Goal: Task Accomplishment & Management: Manage account settings

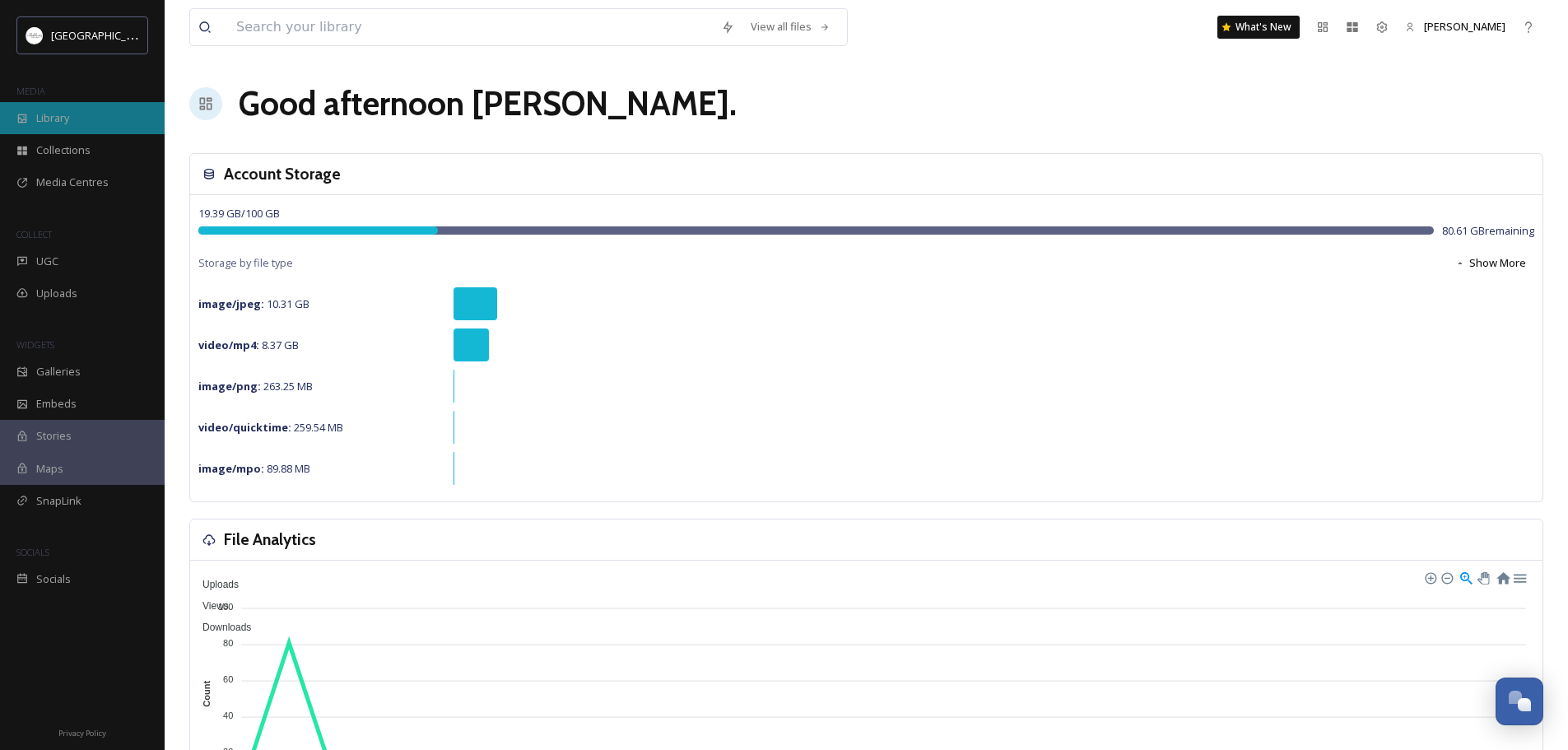
click at [59, 118] on span "Library" at bounding box center [53, 117] width 33 height 16
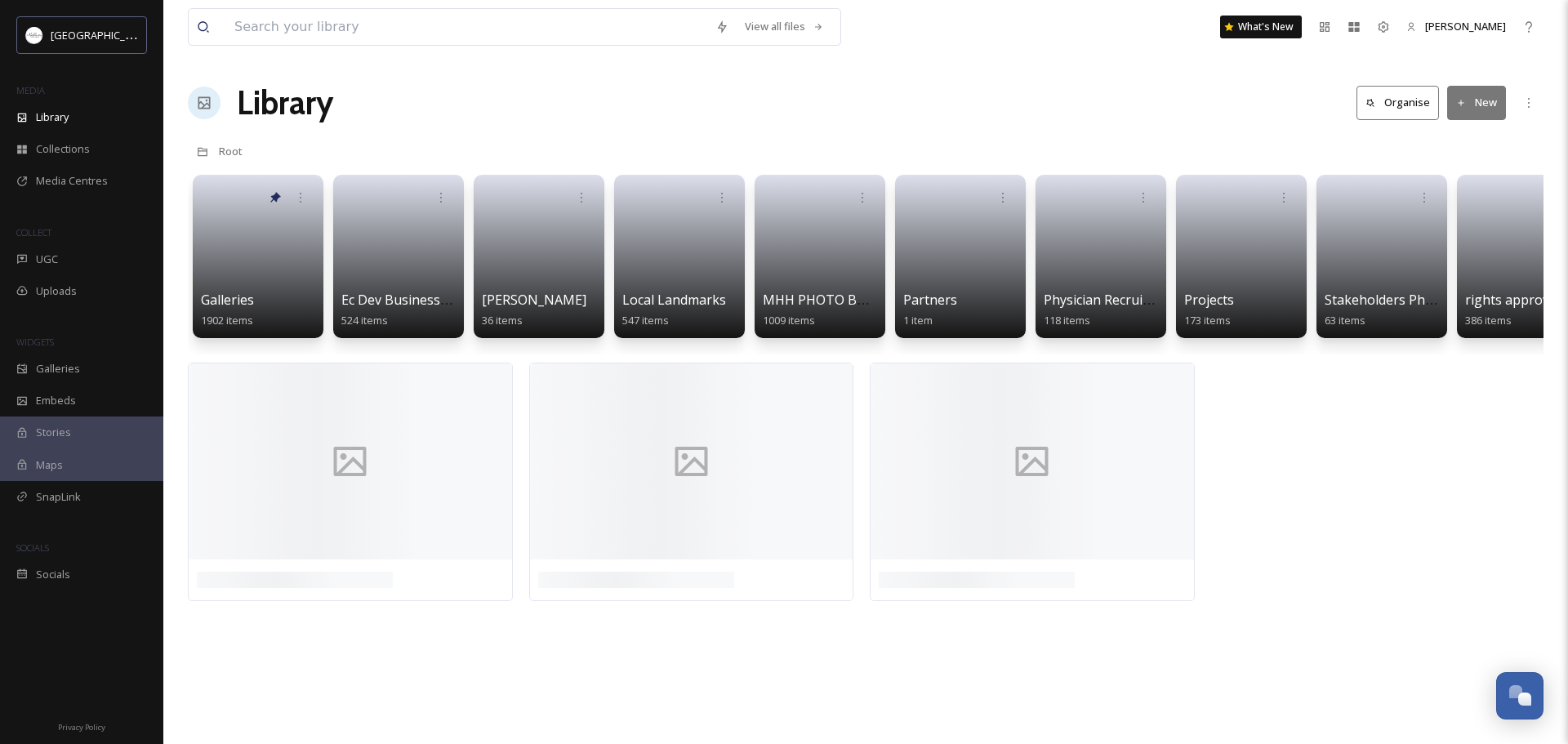
click at [1411, 103] on button "Organise" at bounding box center [1397, 103] width 83 height 34
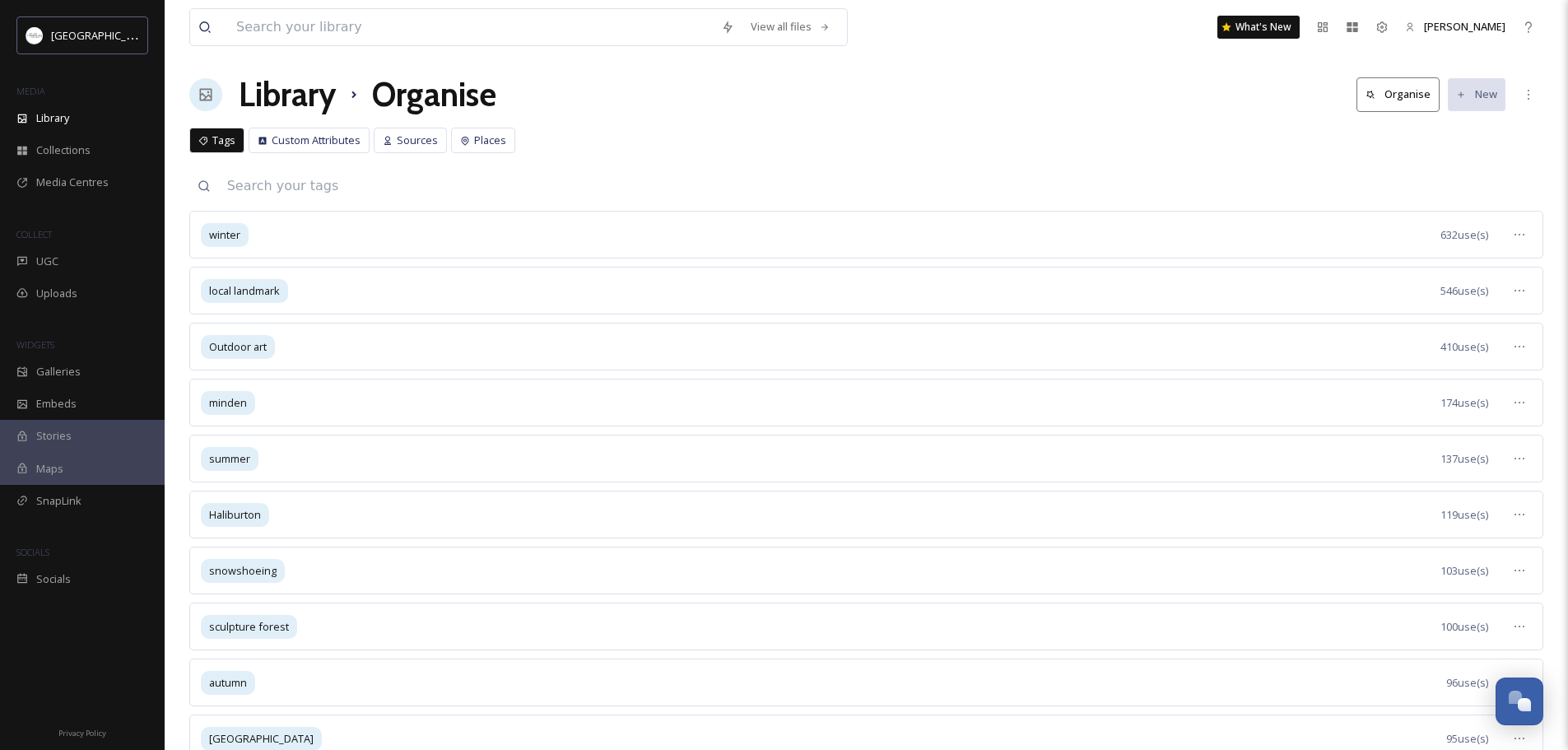
scroll to position [24, 0]
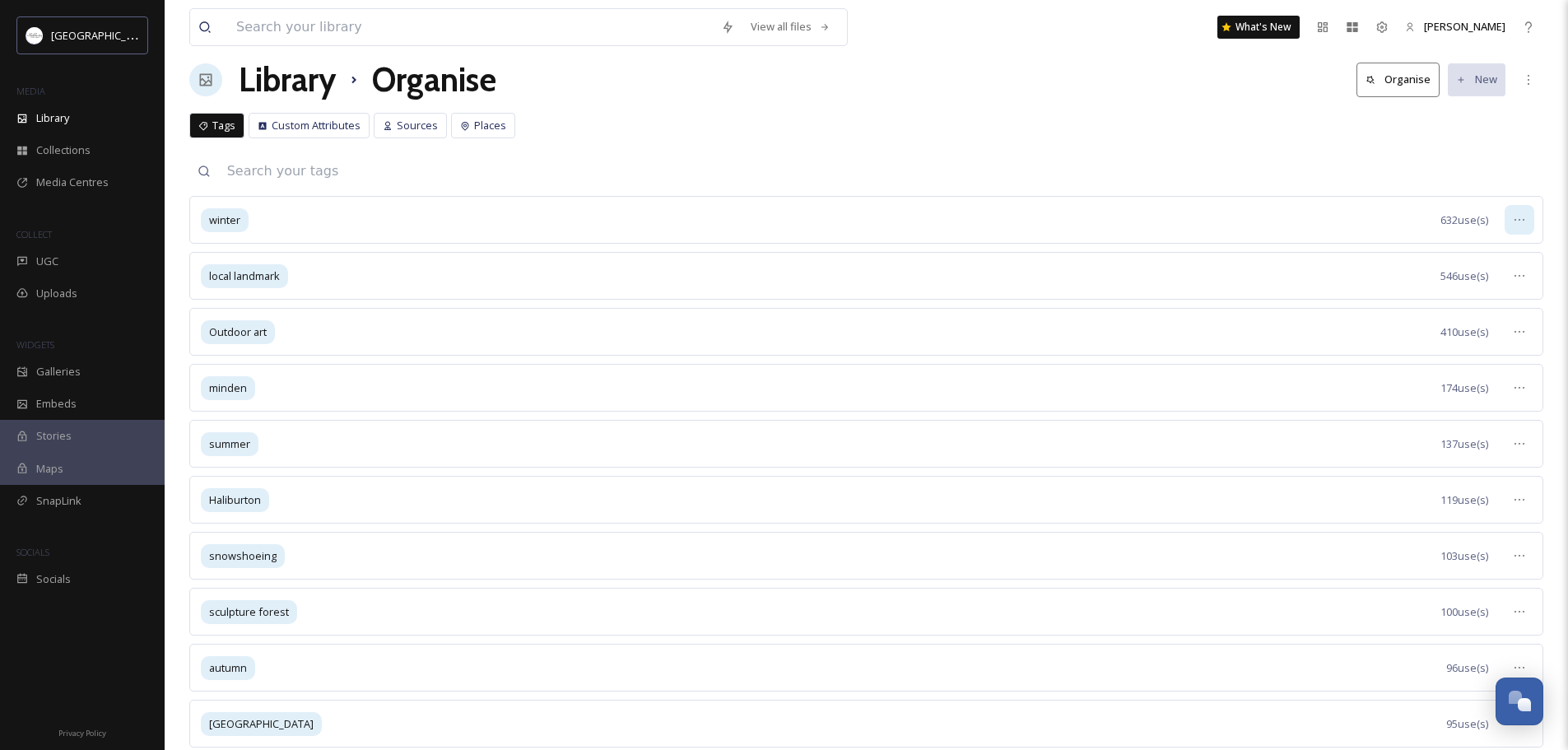
click at [1520, 217] on icon at bounding box center [1519, 220] width 13 height 13
click at [1466, 257] on span "View Tagged Files" at bounding box center [1481, 256] width 88 height 16
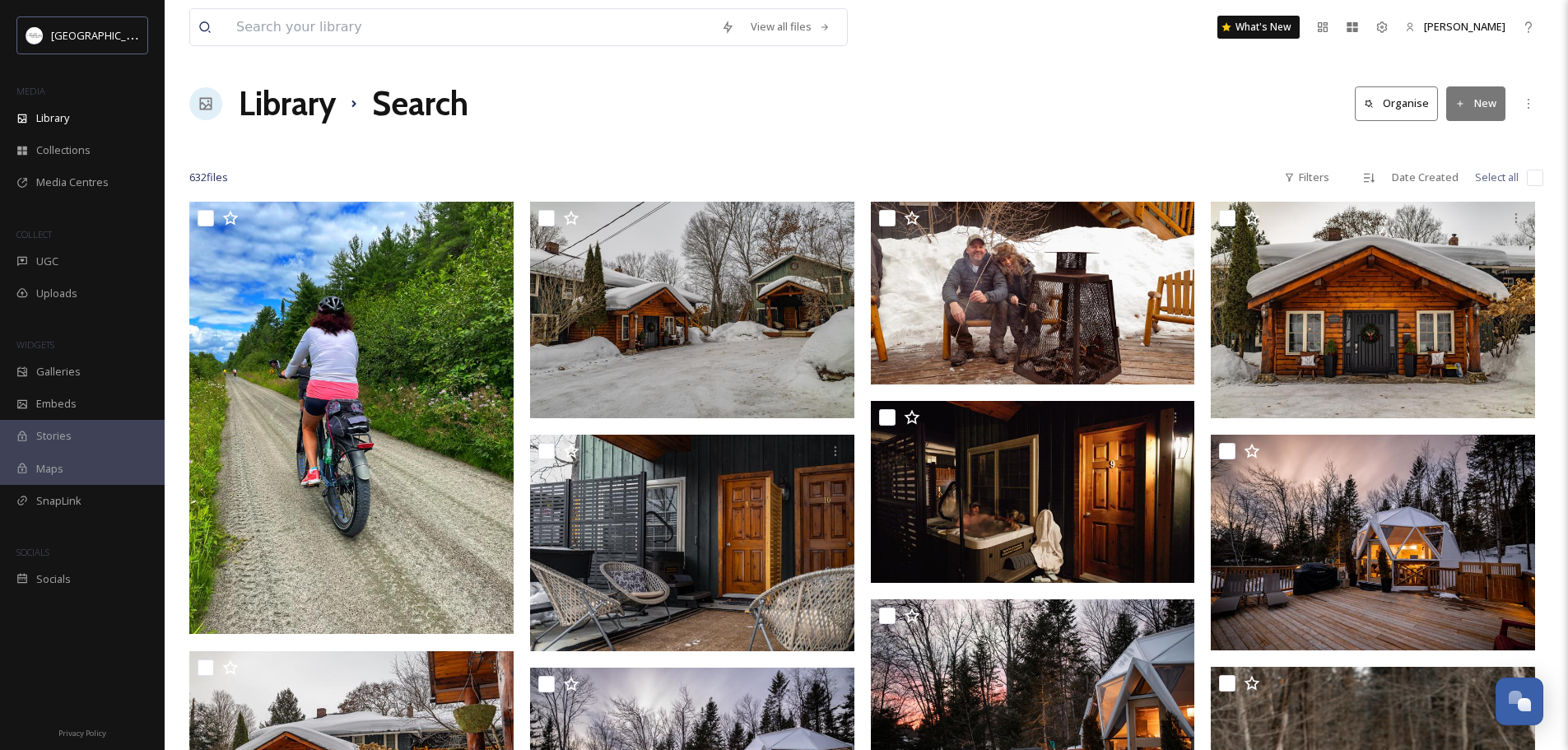
scroll to position [27, 0]
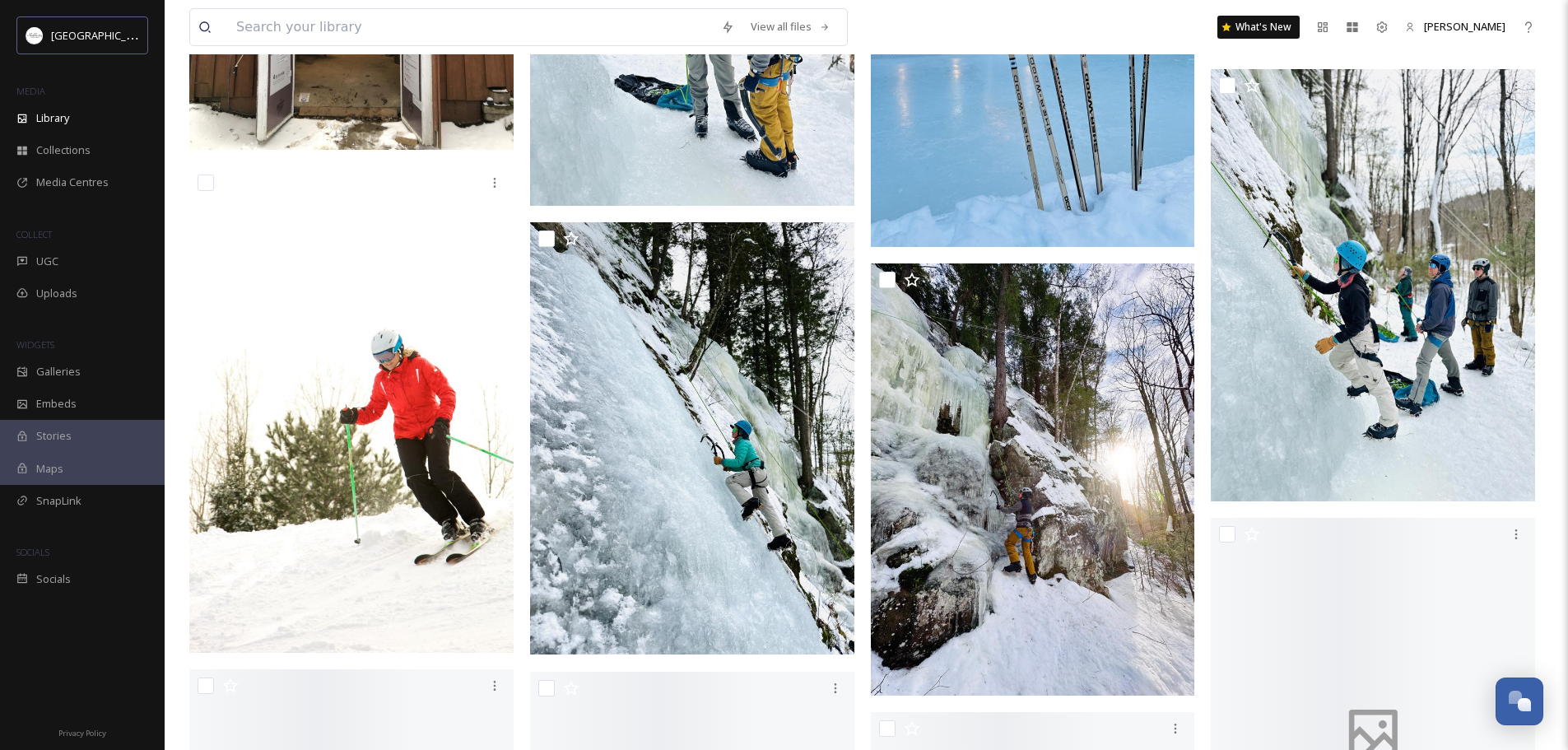
scroll to position [6186, 0]
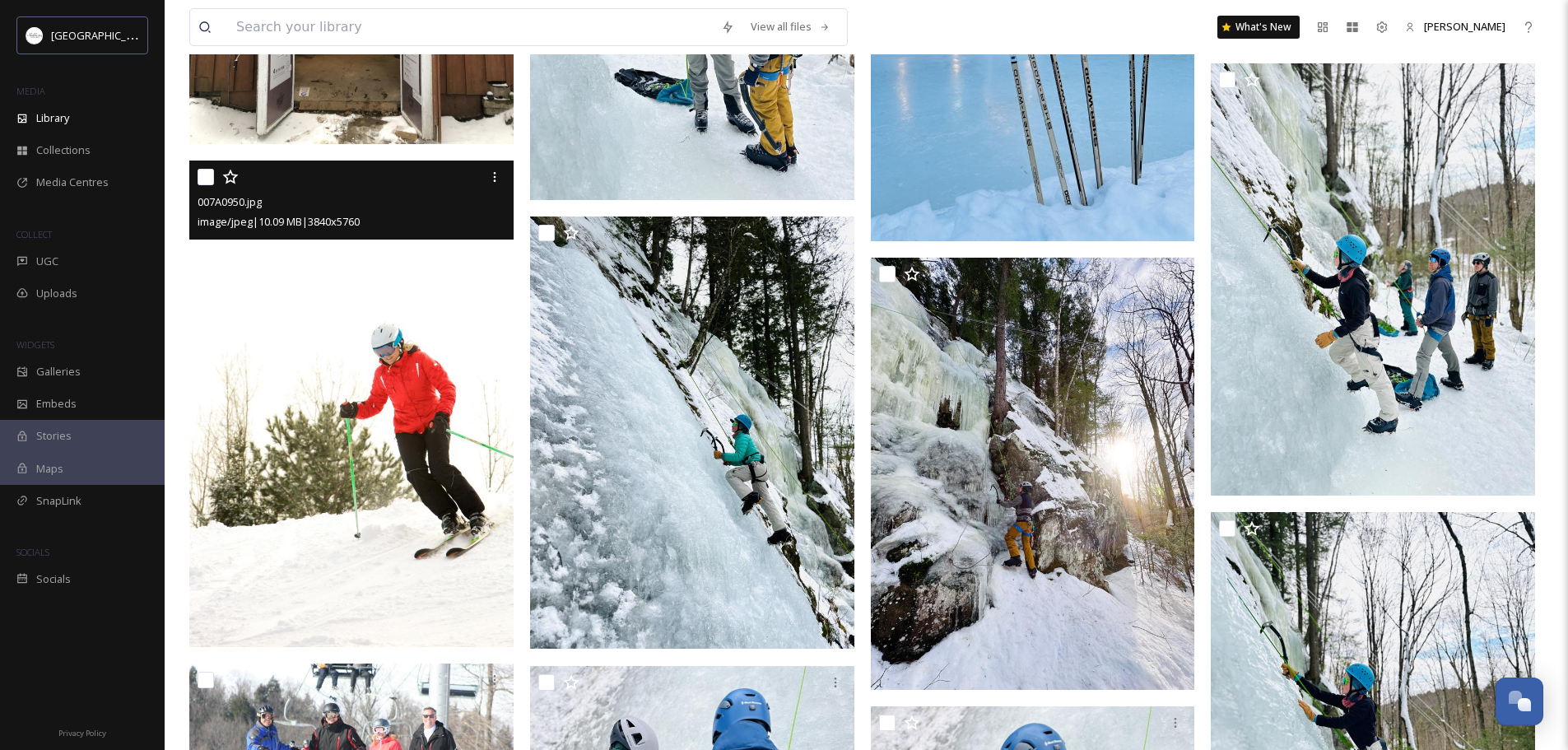
click at [207, 181] on input "checkbox" at bounding box center [206, 177] width 17 height 17
checkbox input "true"
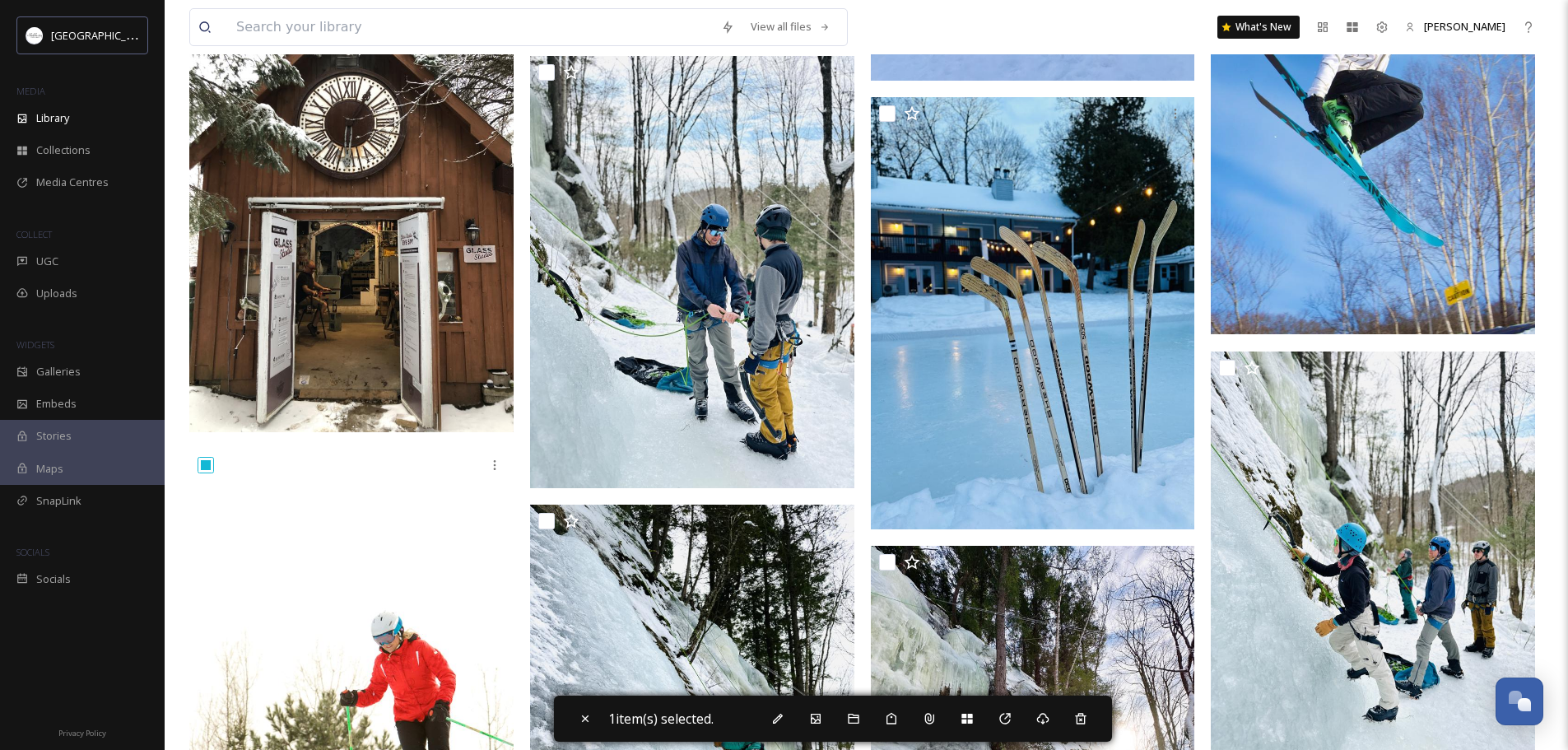
scroll to position [5725, 0]
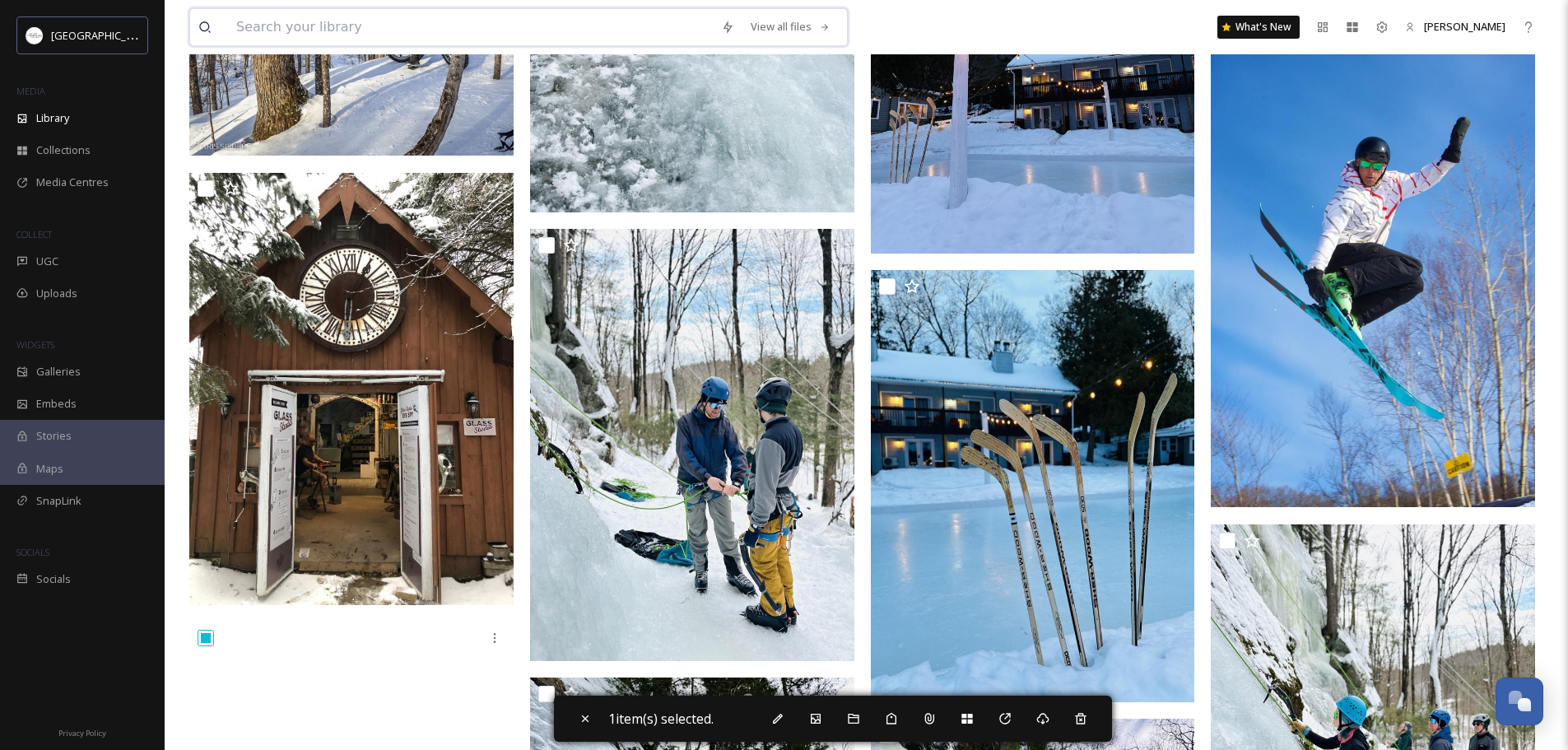
click at [357, 26] on input at bounding box center [470, 27] width 484 height 36
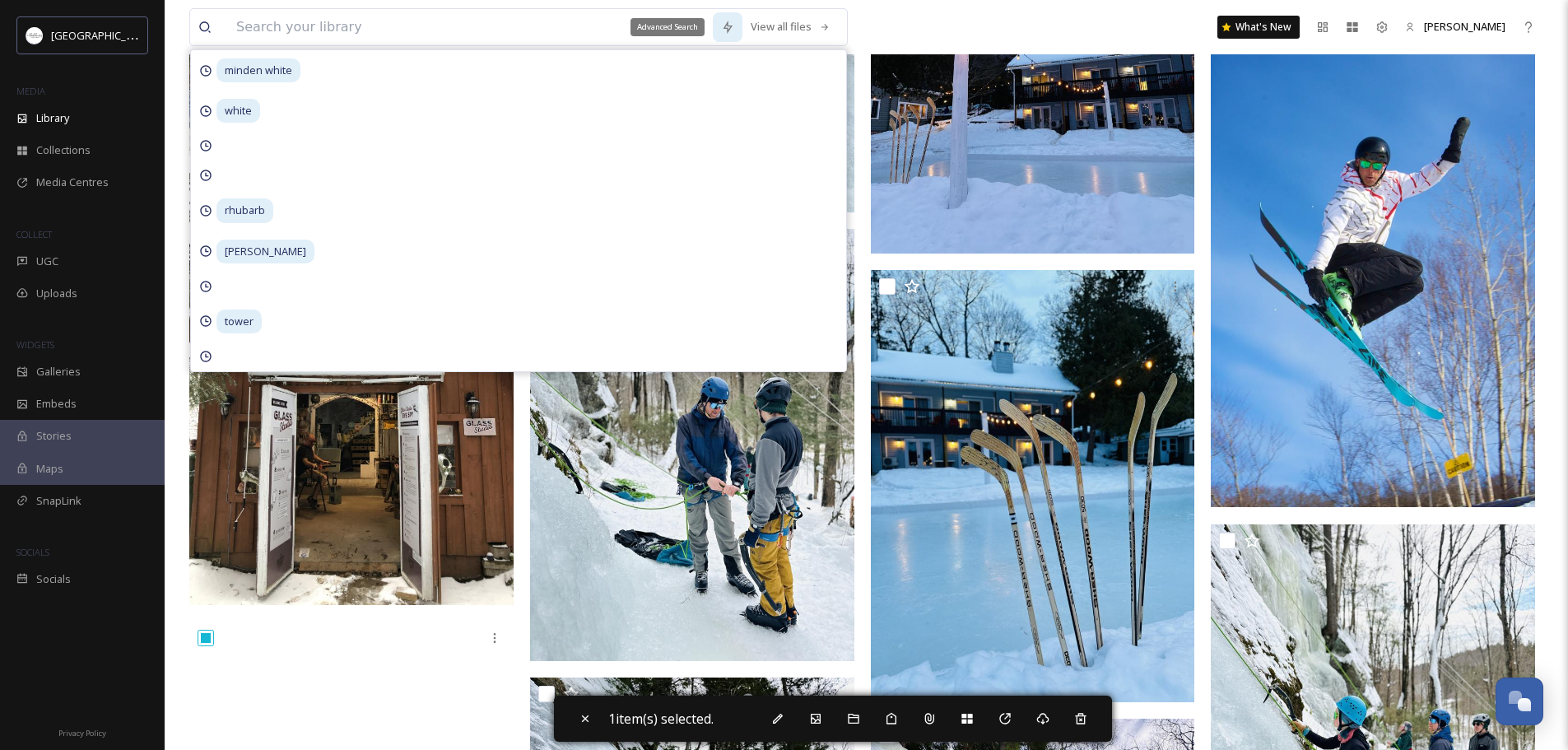
click at [728, 27] on icon at bounding box center [727, 27] width 13 height 13
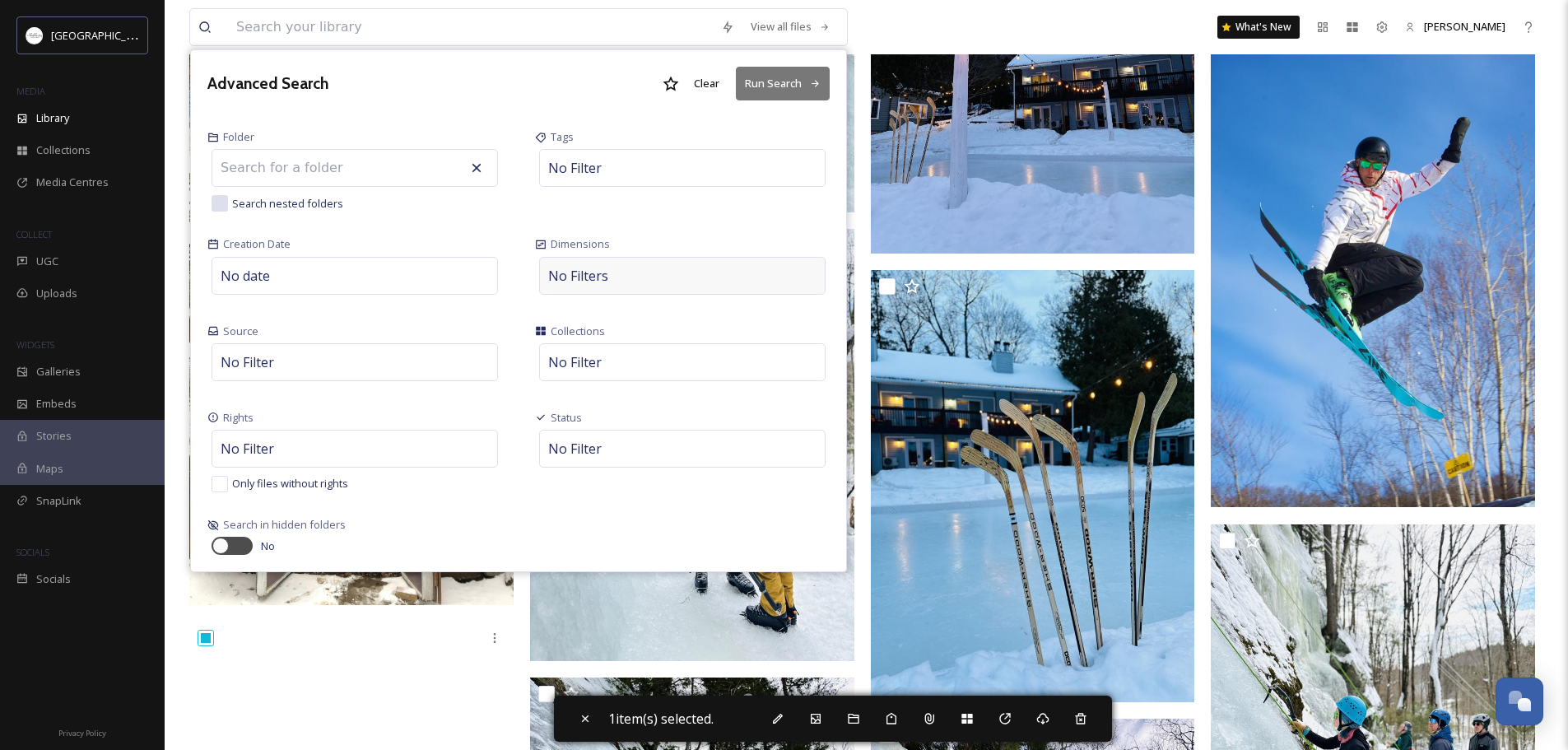
click at [669, 281] on div "No Filters" at bounding box center [682, 276] width 287 height 38
click at [613, 211] on div "Tags No Filter" at bounding box center [682, 170] width 327 height 107
click at [563, 275] on span "No Filters" at bounding box center [578, 276] width 60 height 20
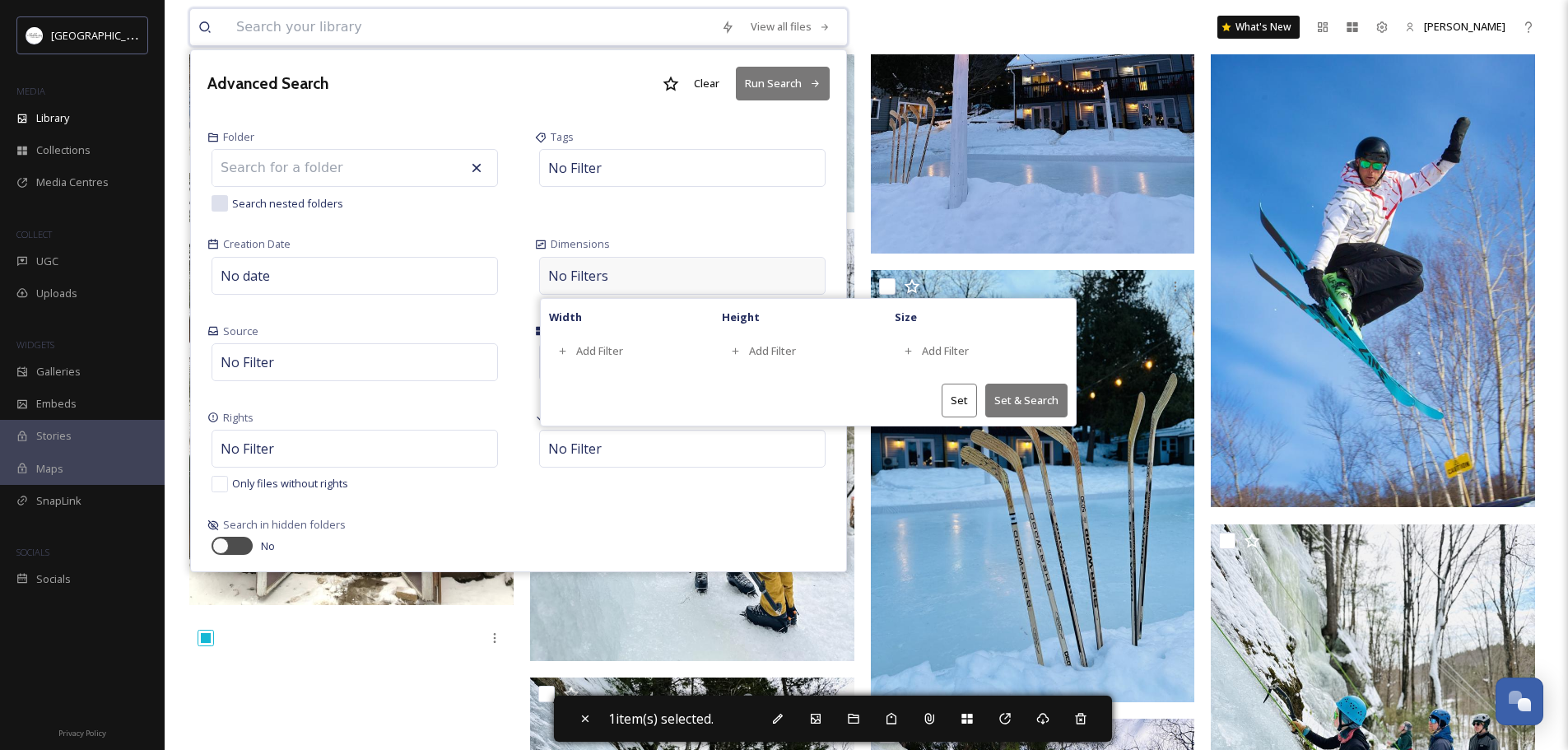
click at [1032, 403] on button "Set & Search" at bounding box center [1027, 400] width 83 height 34
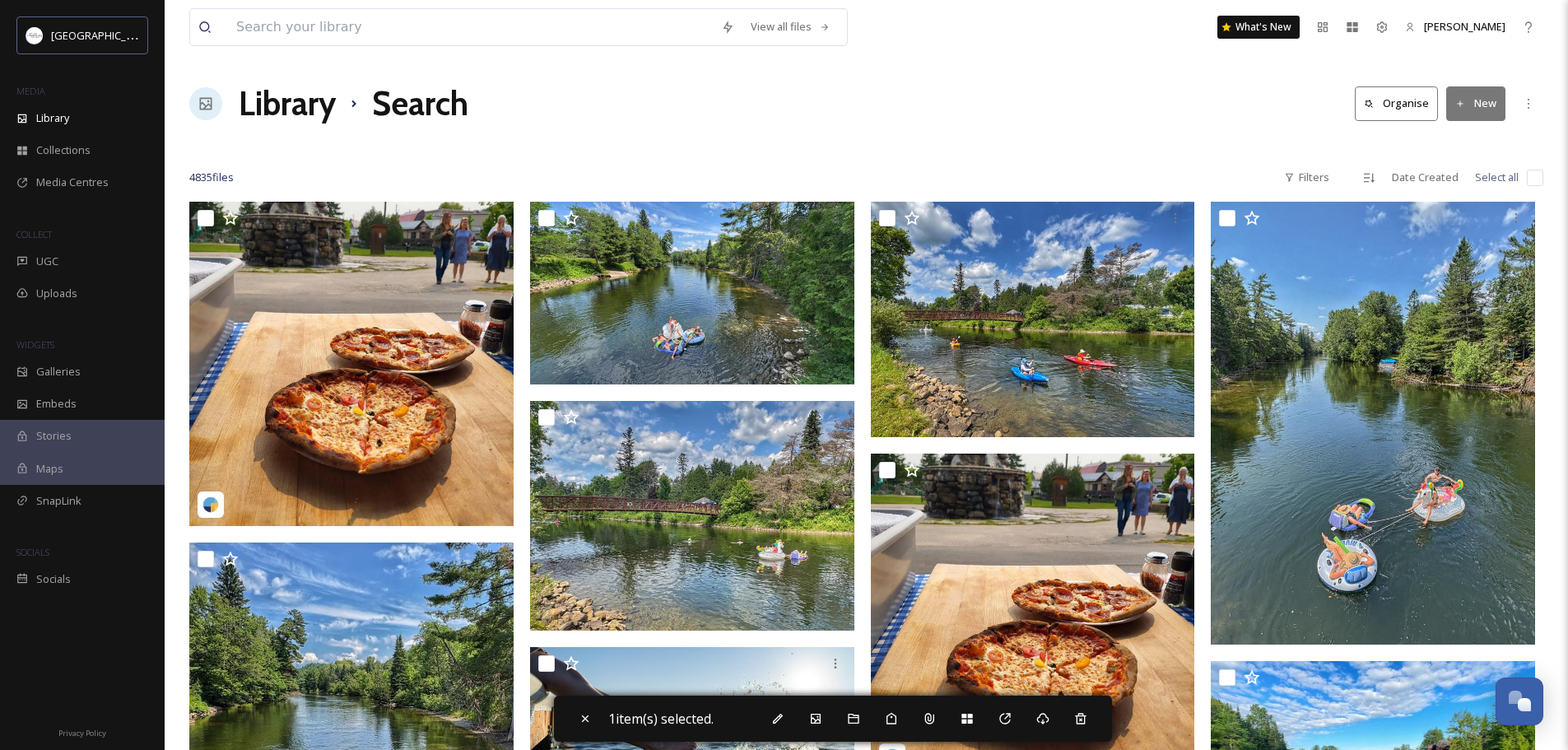
click at [1079, 93] on div "Library Search Organise New" at bounding box center [866, 104] width 1354 height 50
click at [43, 114] on span "Library" at bounding box center [53, 117] width 33 height 16
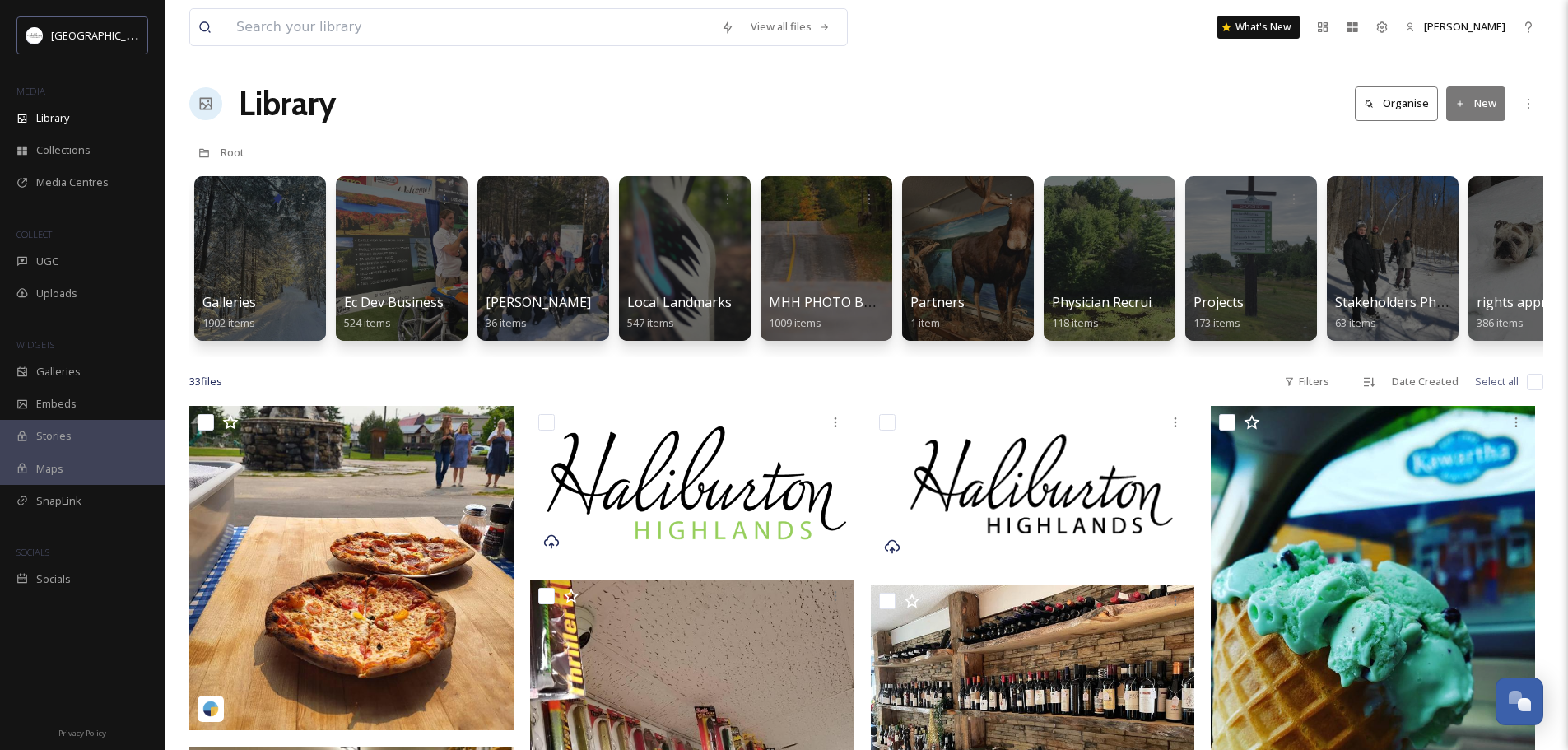
click at [1396, 107] on button "Organise" at bounding box center [1396, 103] width 83 height 34
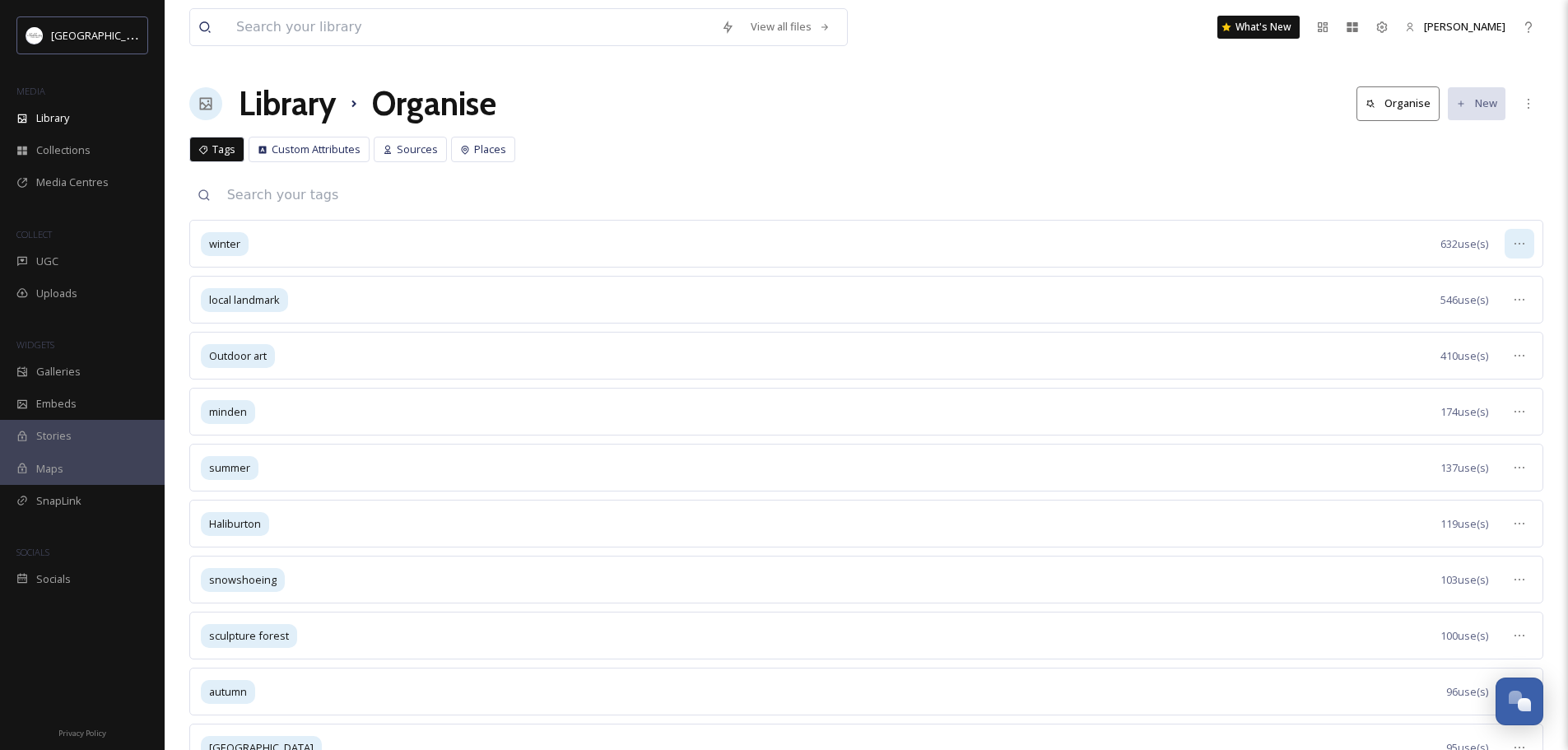
click at [1520, 244] on icon at bounding box center [1519, 244] width 13 height 13
click at [1518, 246] on icon at bounding box center [1519, 244] width 13 height 13
click at [1470, 282] on span "View Tagged Files" at bounding box center [1481, 279] width 88 height 16
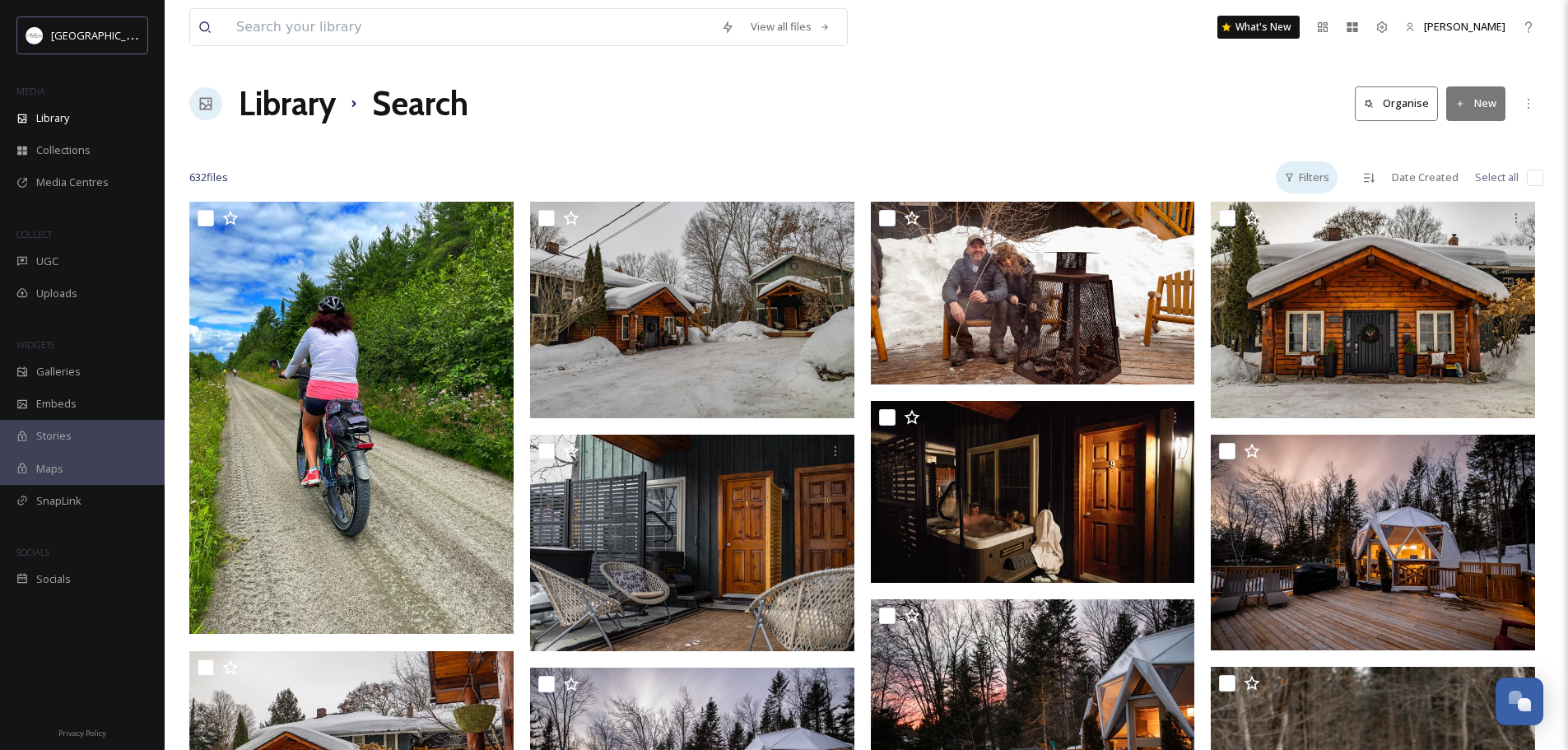
click at [1307, 179] on div "Filters" at bounding box center [1306, 177] width 62 height 32
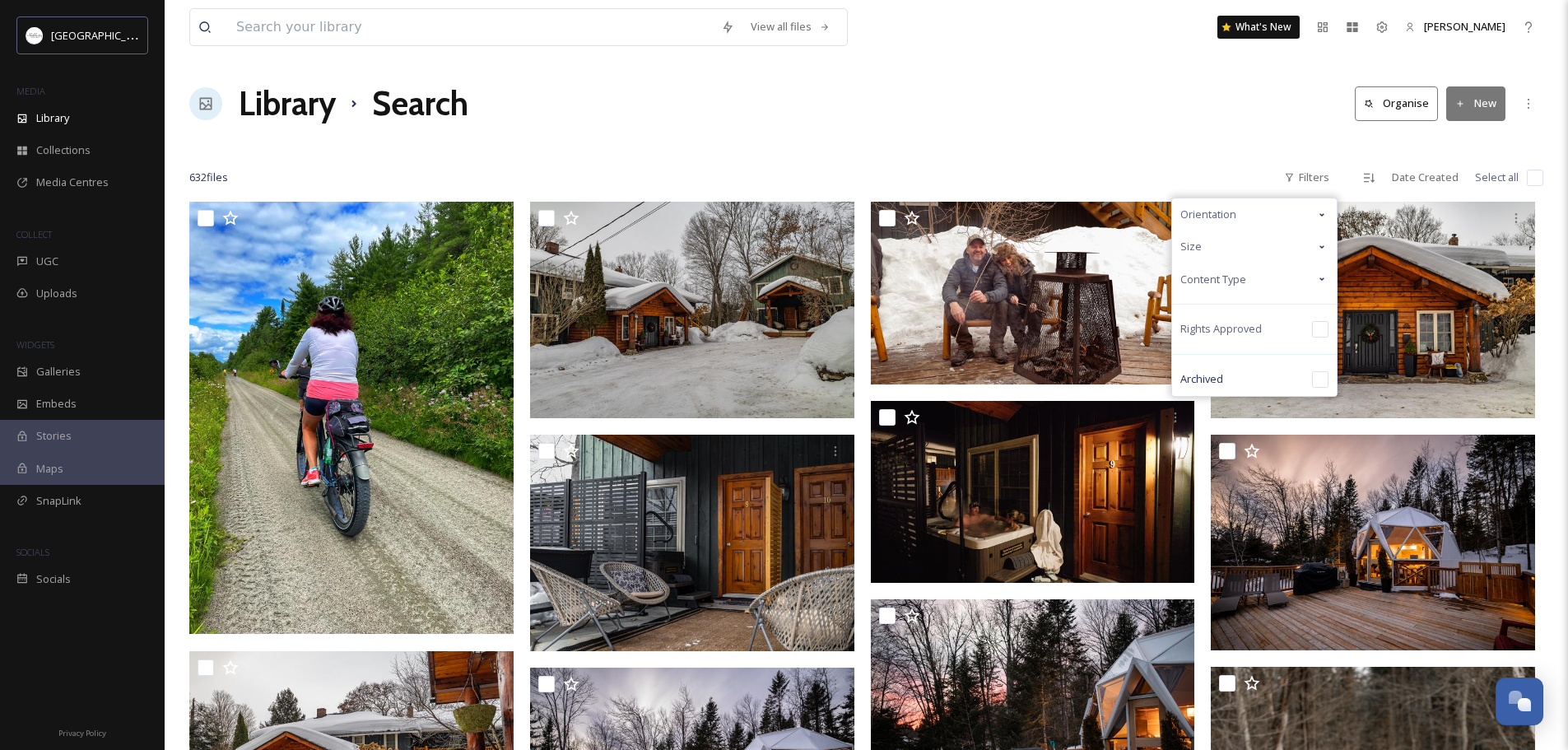
click at [1324, 214] on icon at bounding box center [1322, 215] width 5 height 3
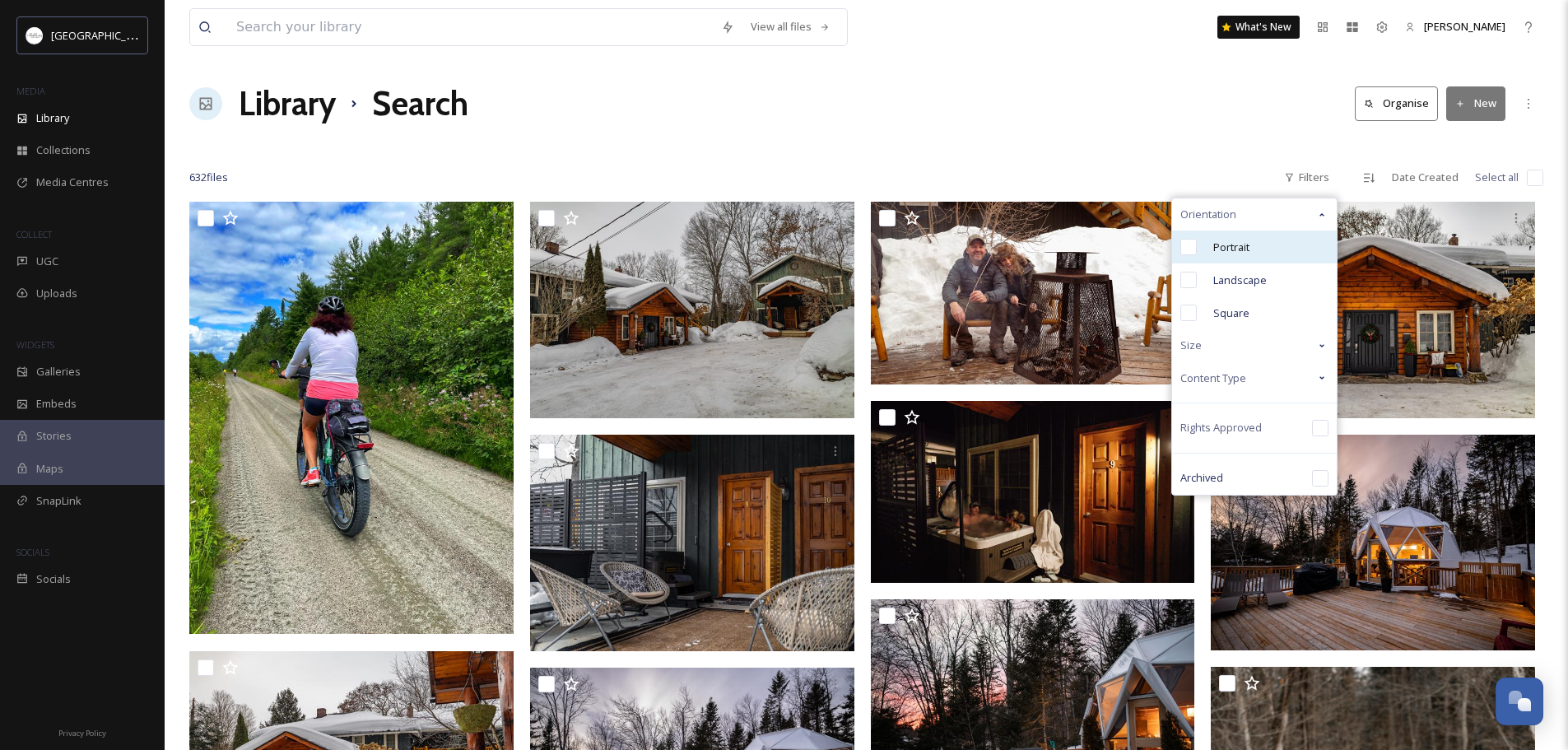
click at [1190, 251] on input "checkbox" at bounding box center [1189, 247] width 17 height 17
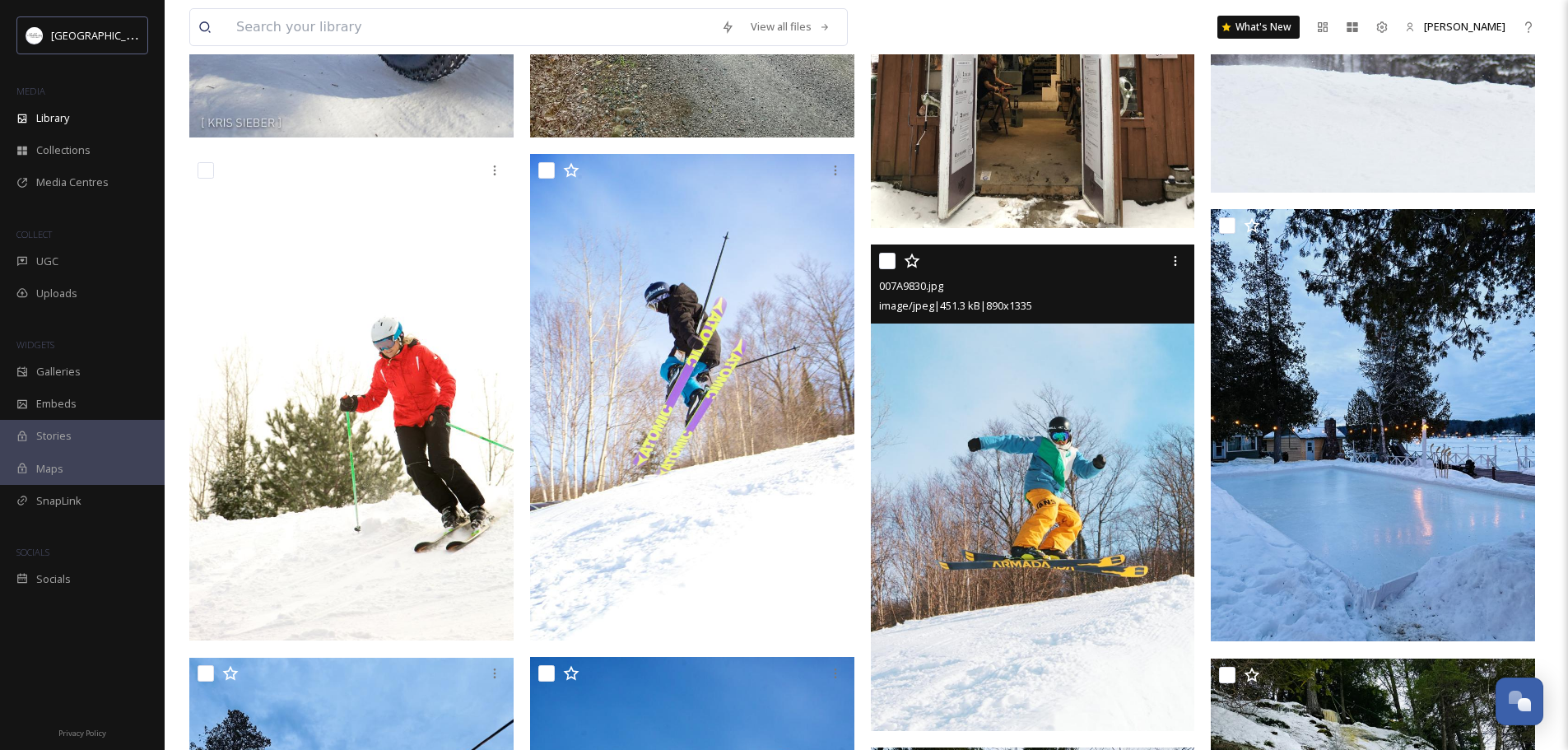
scroll to position [2042, 0]
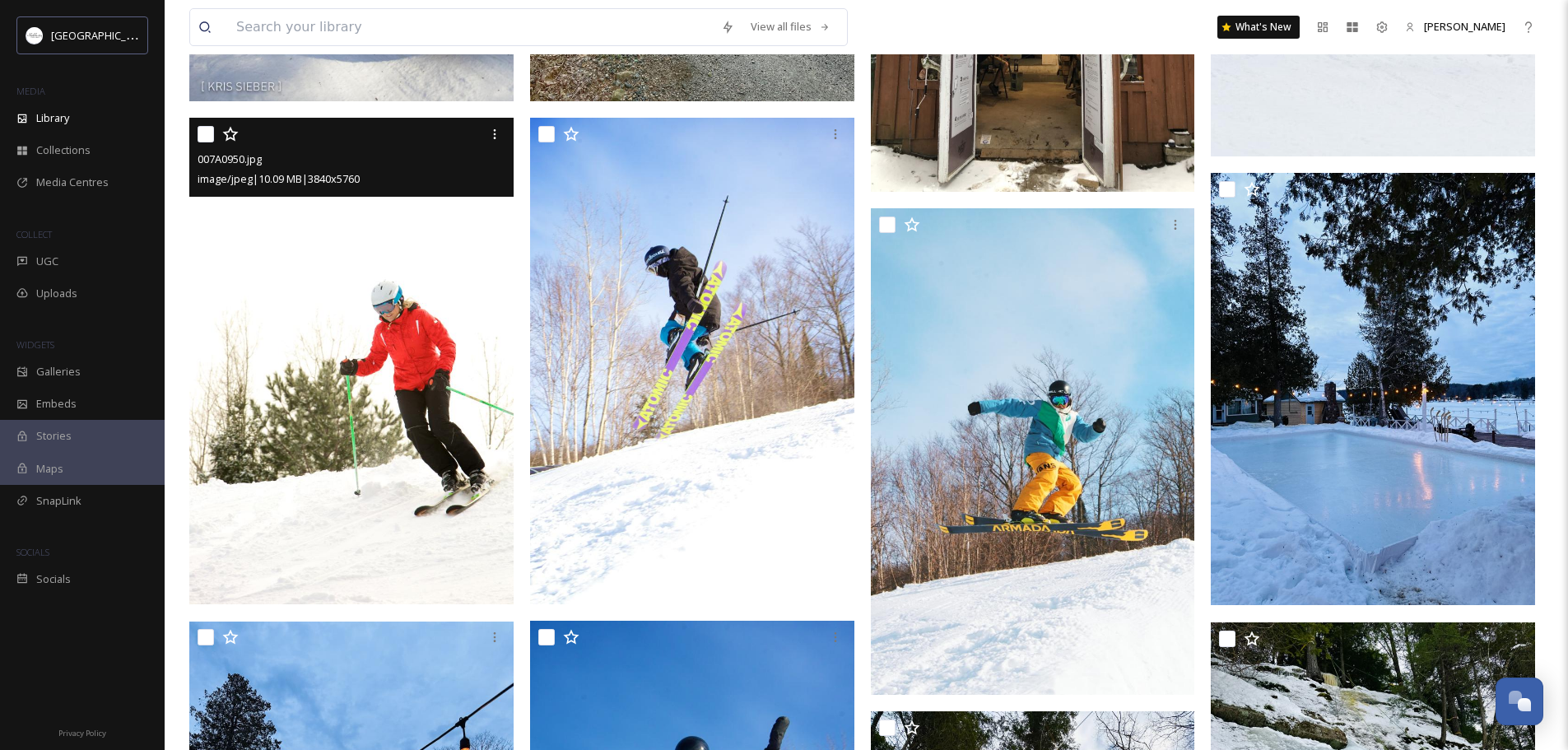
click at [205, 135] on input "checkbox" at bounding box center [206, 134] width 17 height 17
checkbox input "true"
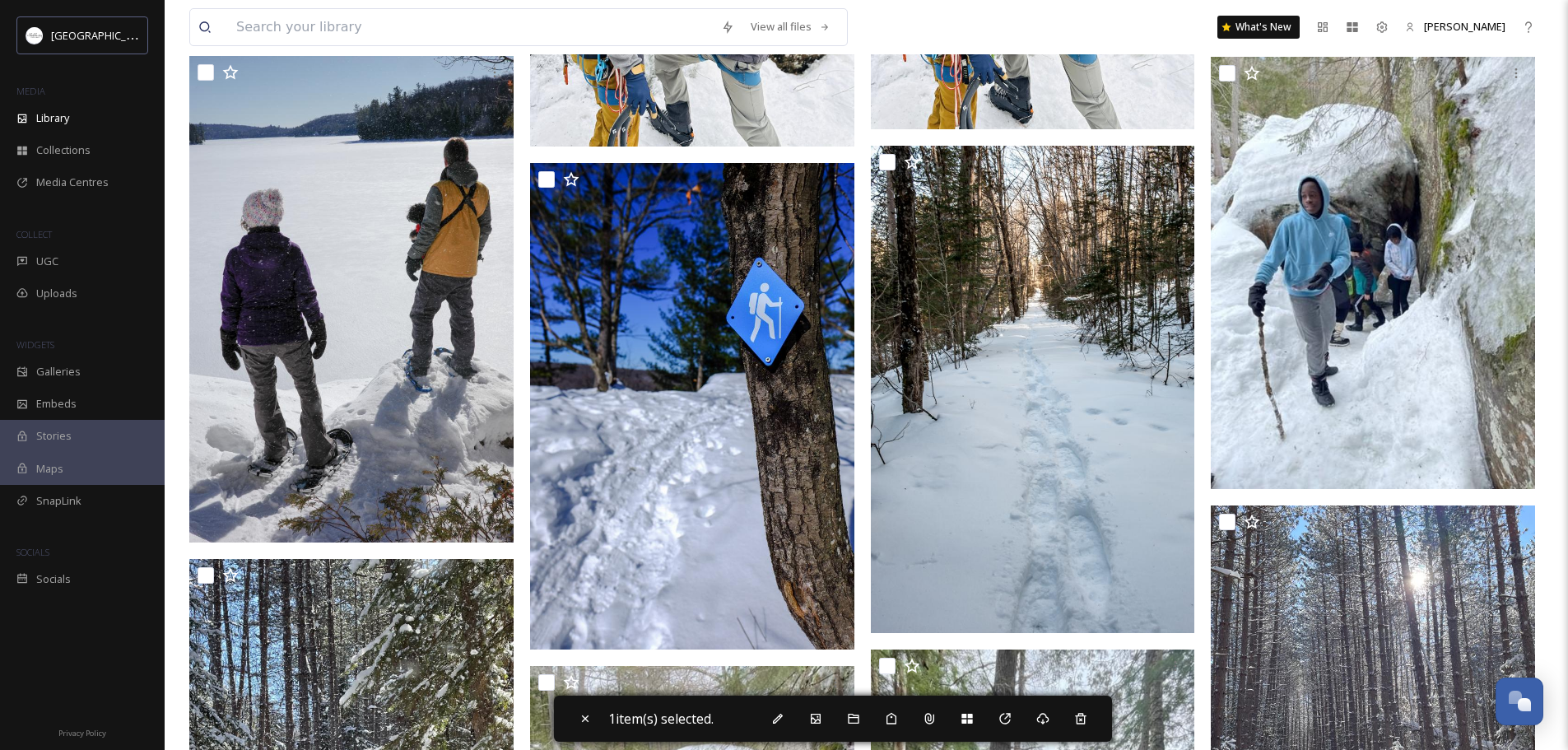
scroll to position [5764, 0]
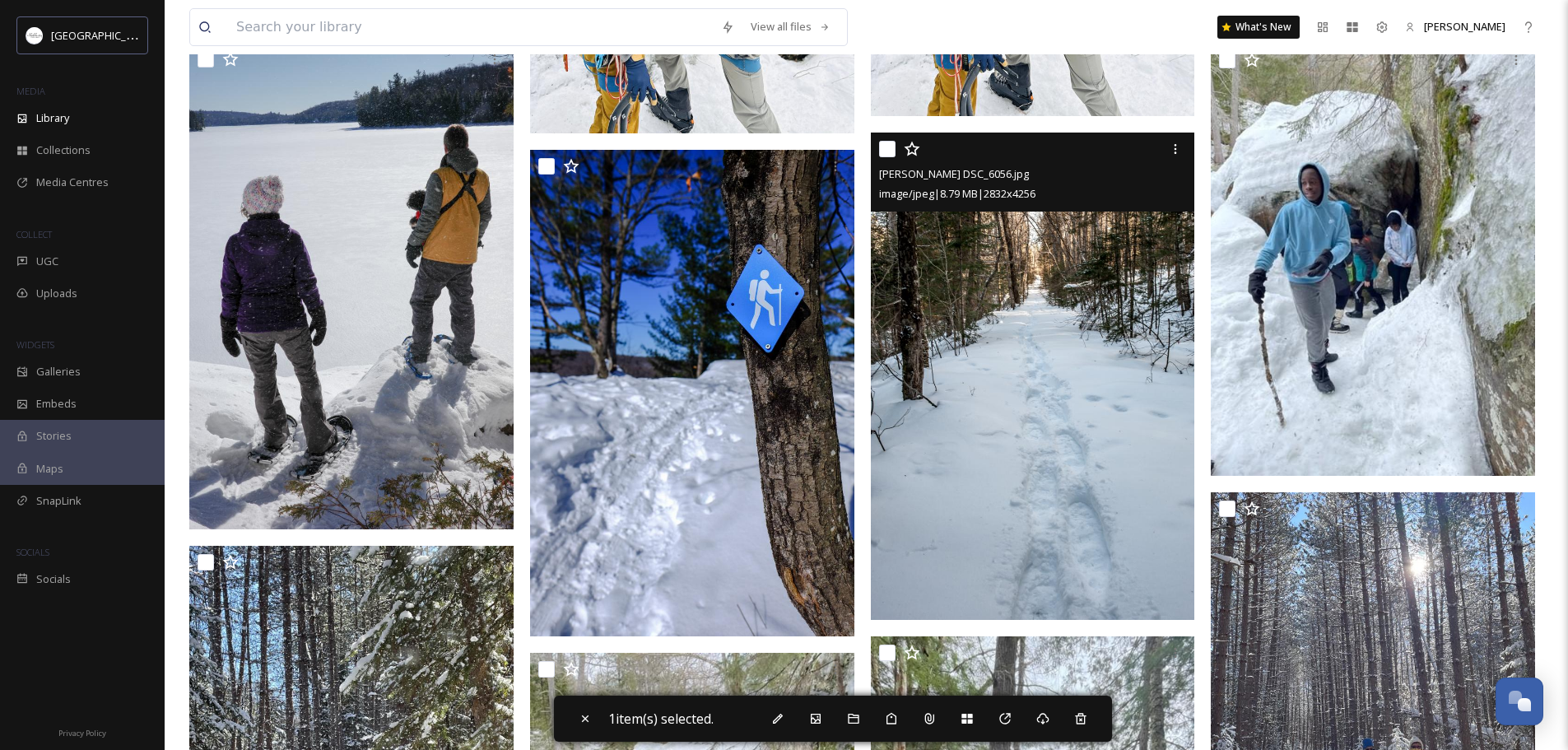
click at [891, 155] on input "checkbox" at bounding box center [887, 149] width 17 height 17
checkbox input "true"
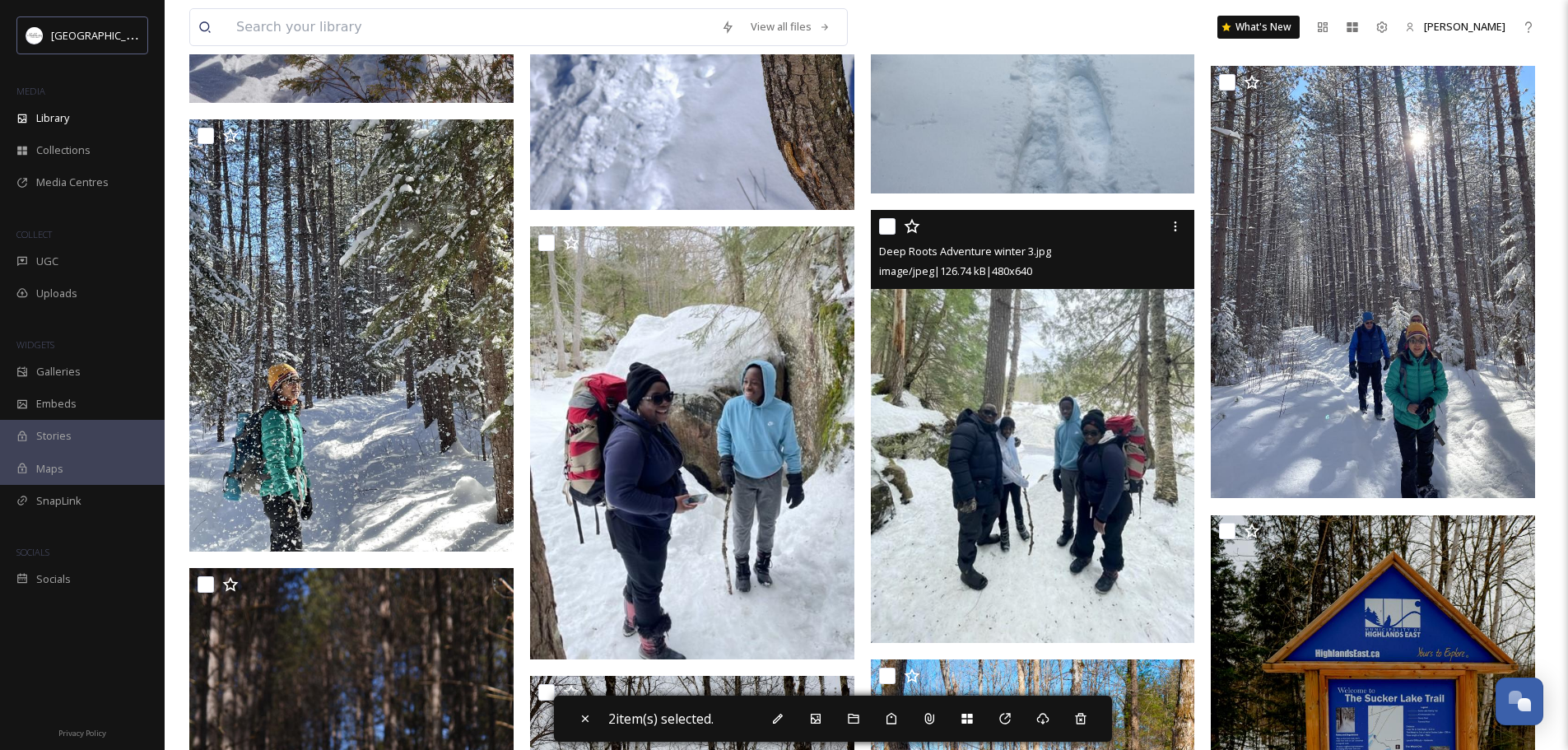
scroll to position [6192, 0]
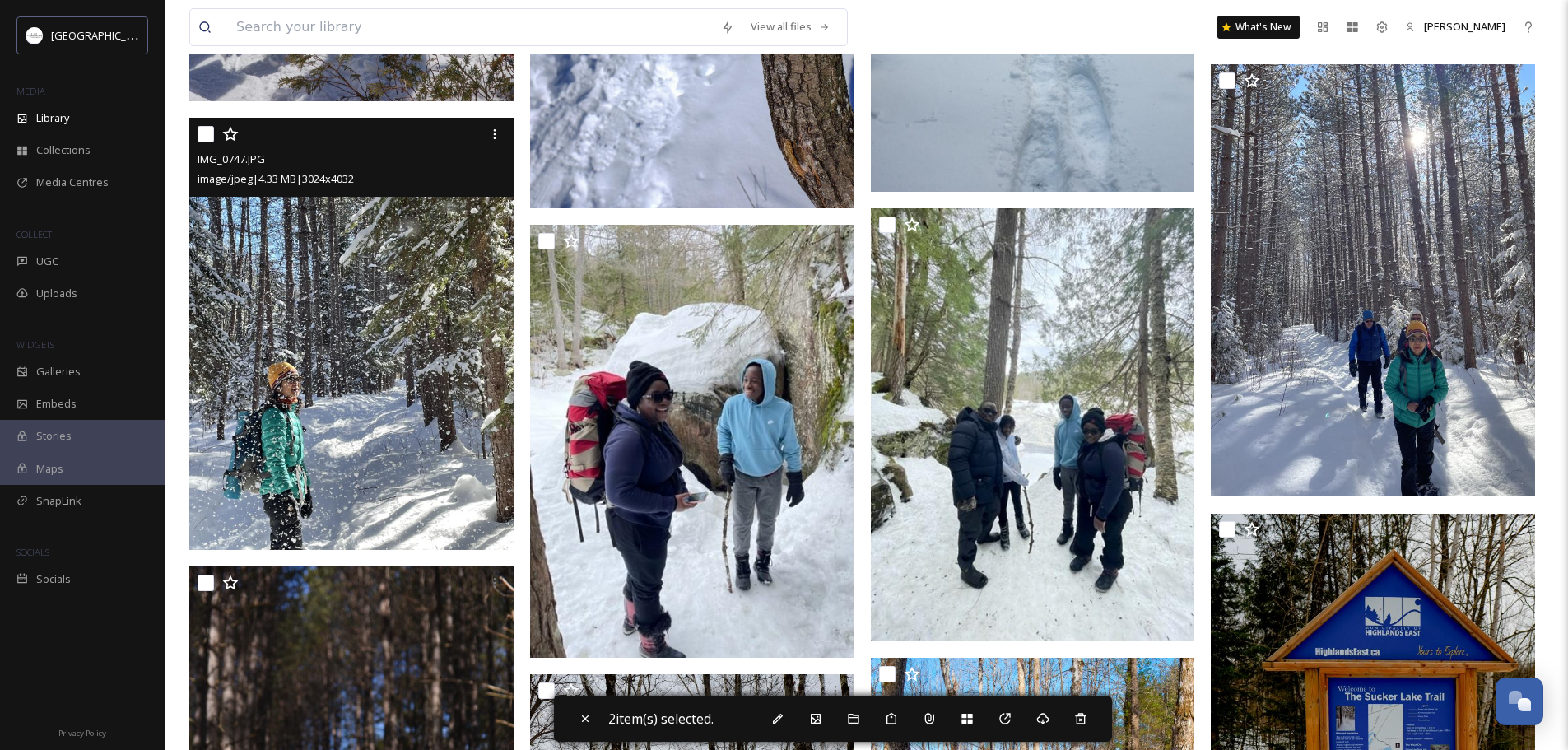
click at [205, 133] on input "checkbox" at bounding box center [206, 134] width 17 height 17
checkbox input "true"
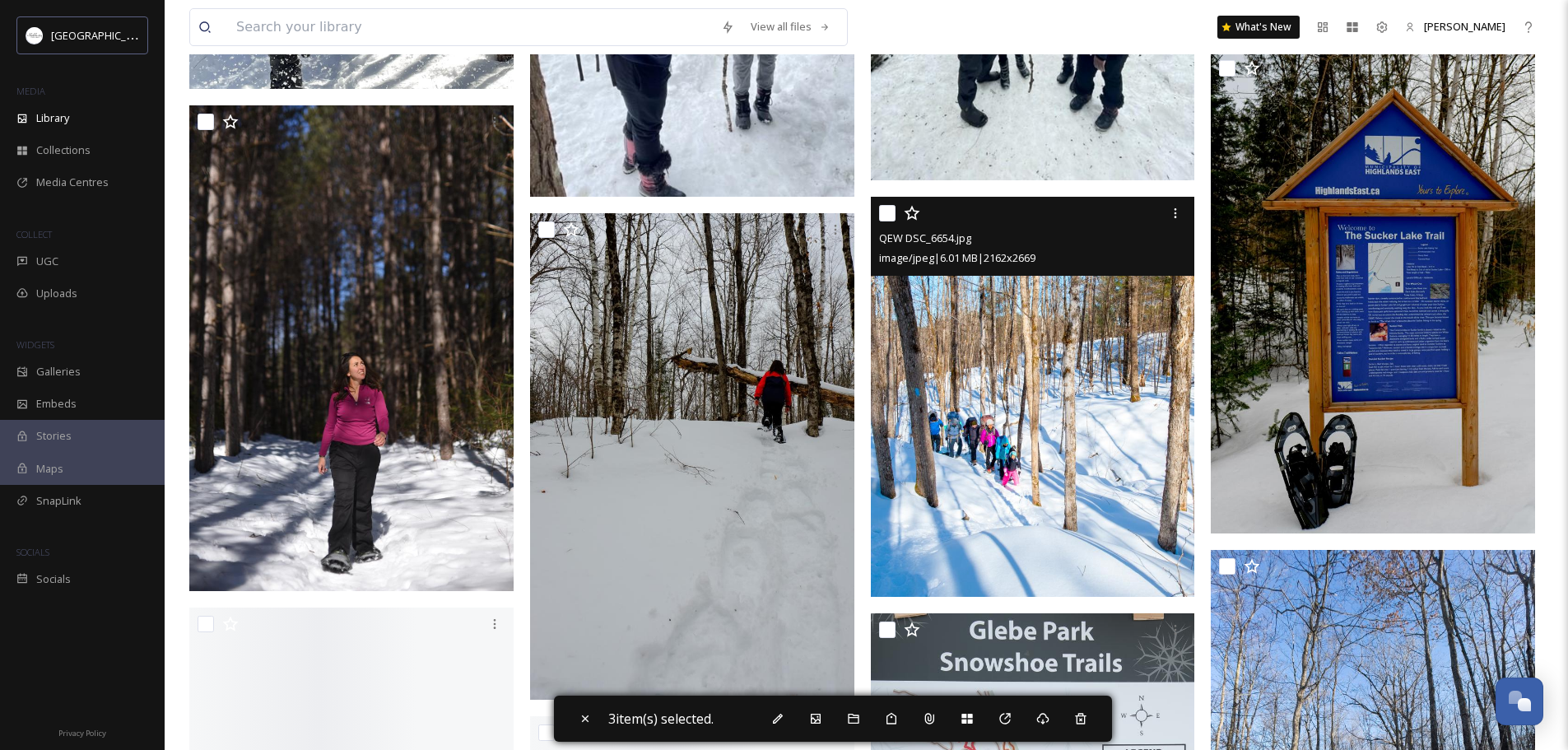
scroll to position [6686, 0]
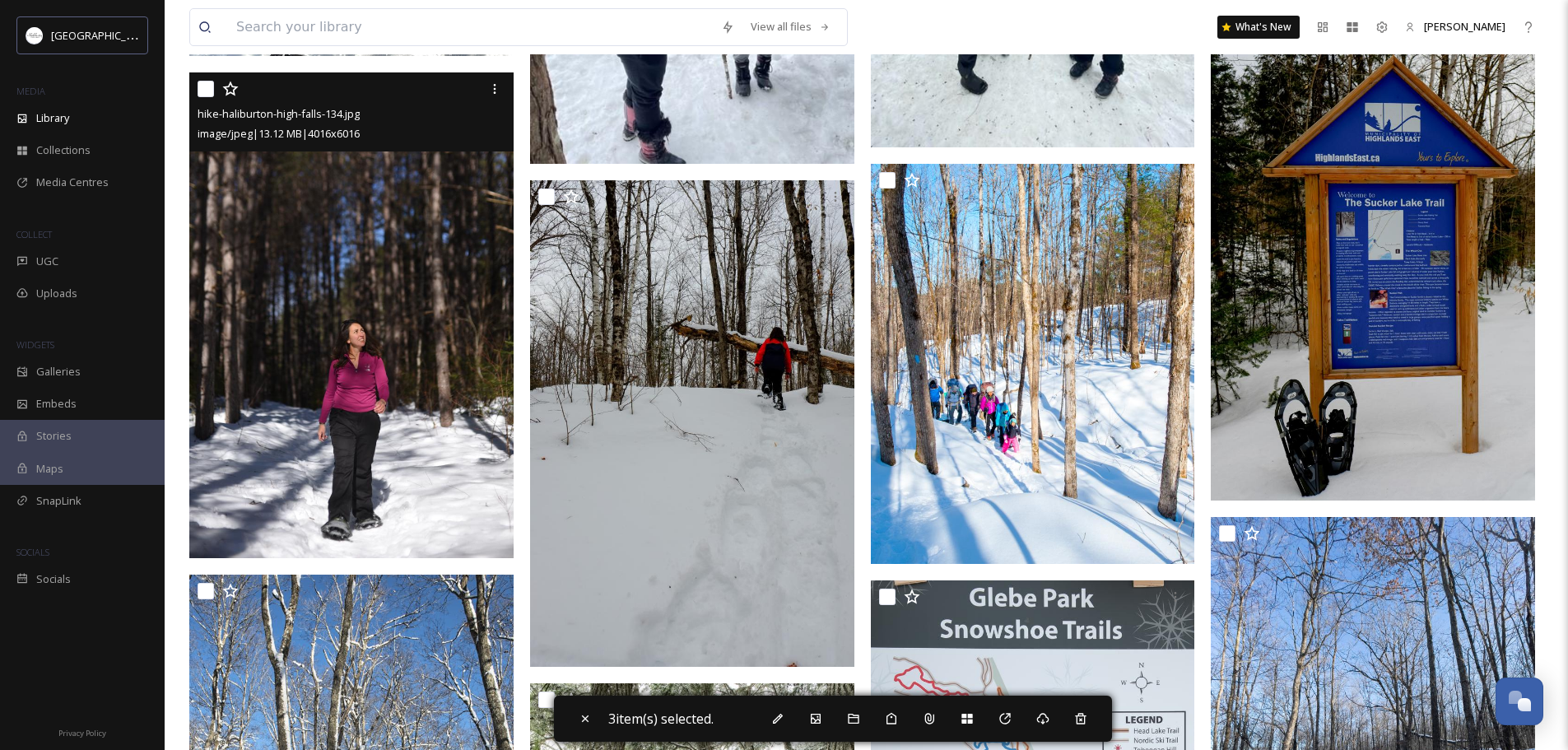
click at [207, 92] on input "checkbox" at bounding box center [206, 89] width 17 height 17
checkbox input "true"
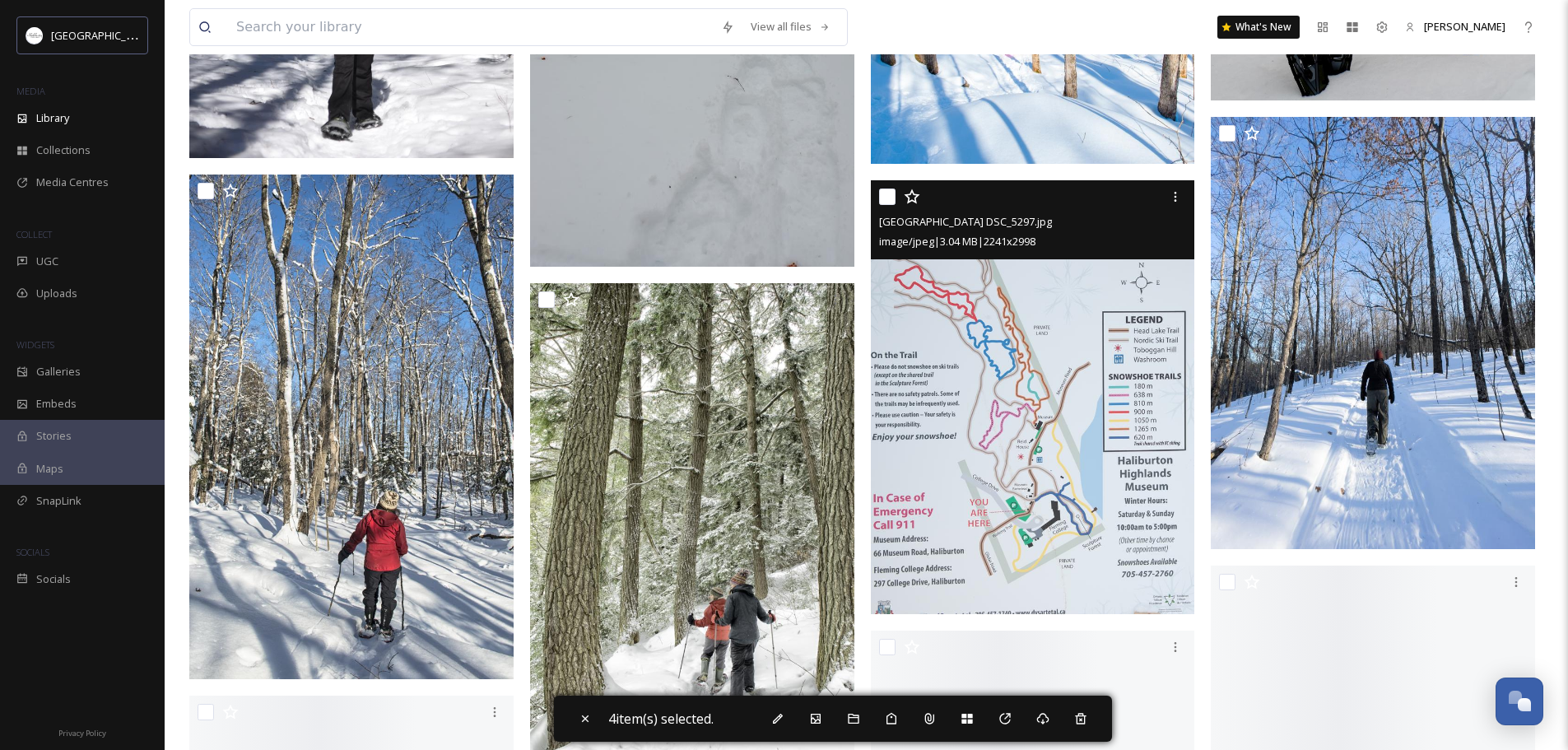
scroll to position [7147, 0]
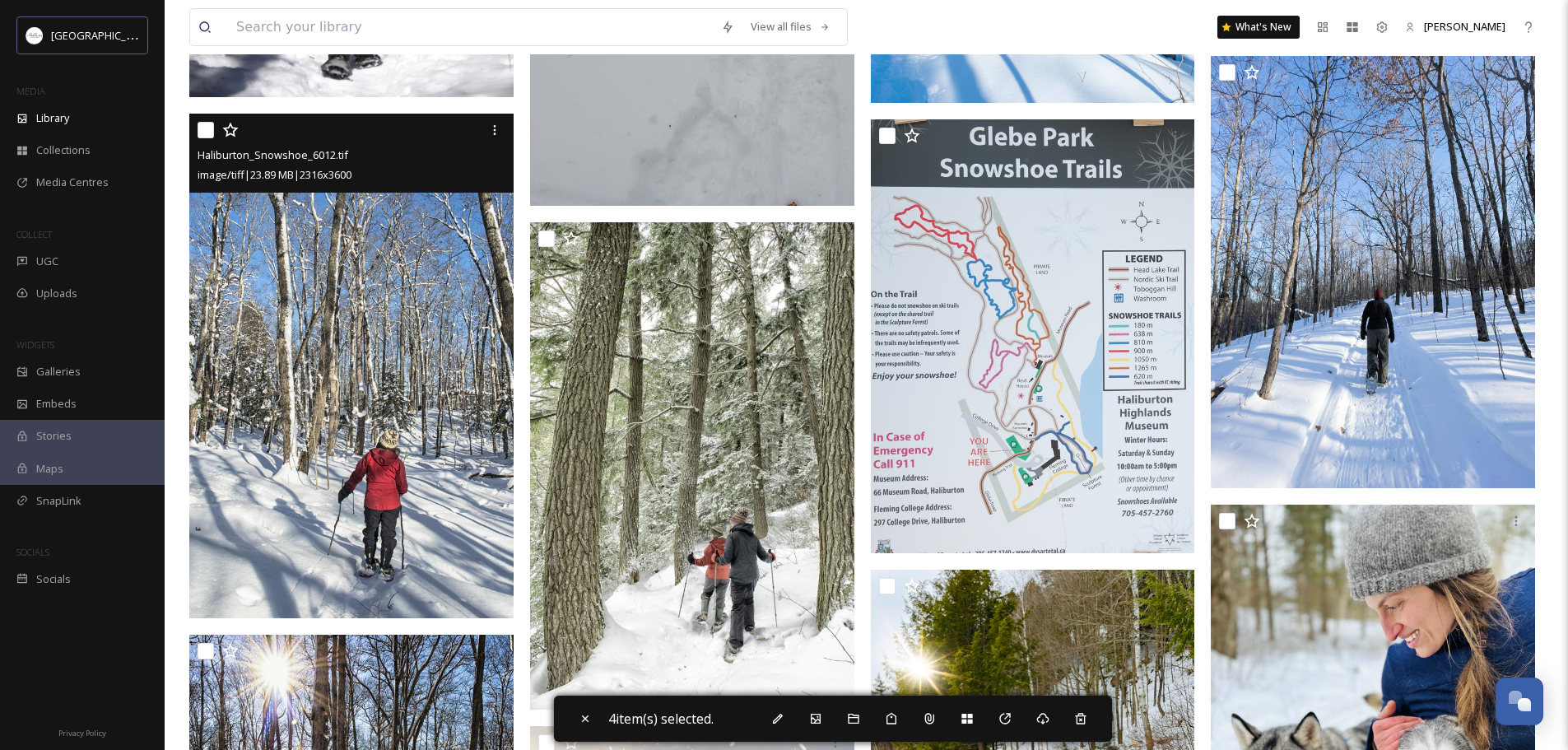
click at [202, 135] on input "checkbox" at bounding box center [206, 130] width 17 height 17
checkbox input "true"
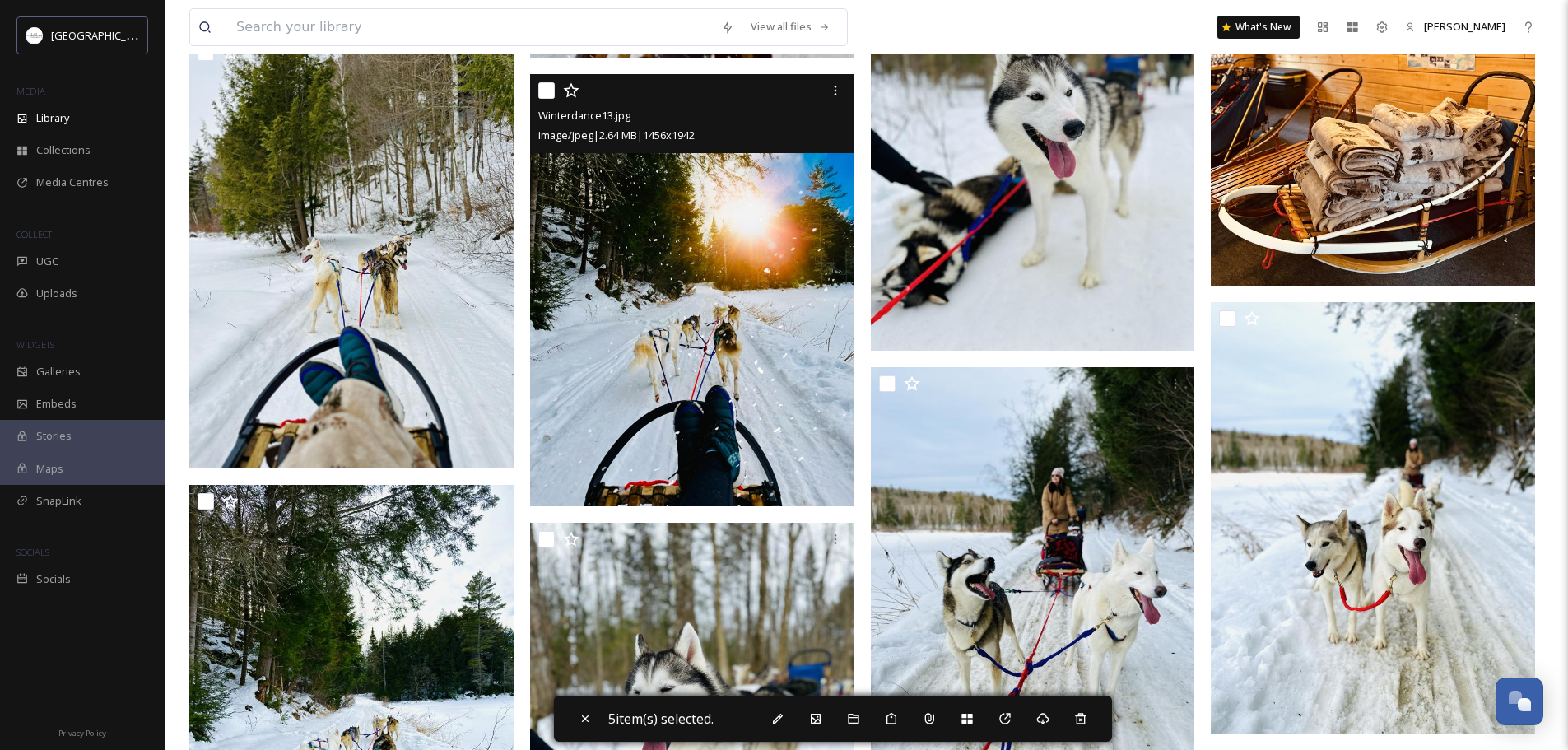
scroll to position [8200, 0]
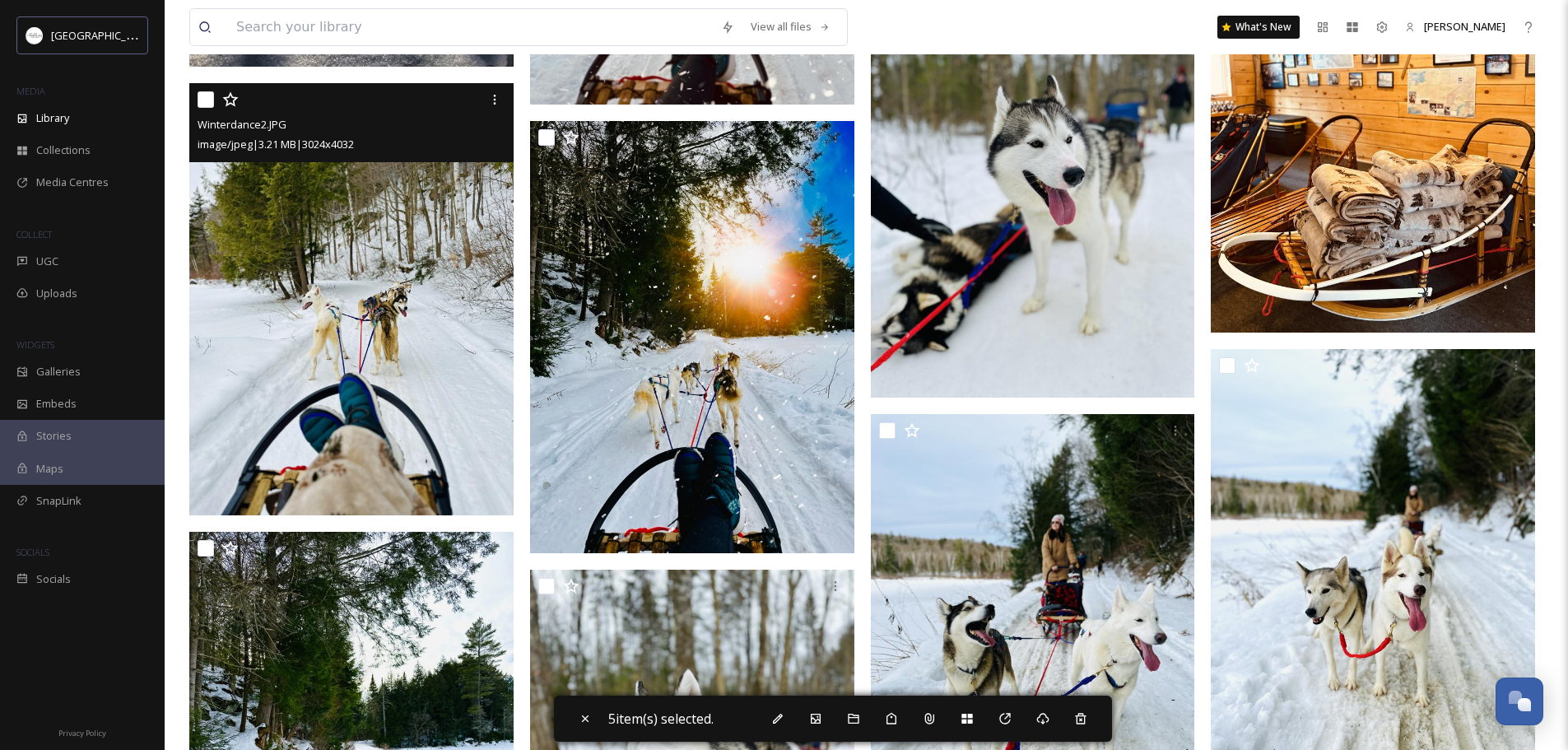
drag, startPoint x: 202, startPoint y: 104, endPoint x: 212, endPoint y: 103, distance: 10.0
click at [203, 104] on input "checkbox" at bounding box center [206, 100] width 17 height 17
checkbox input "true"
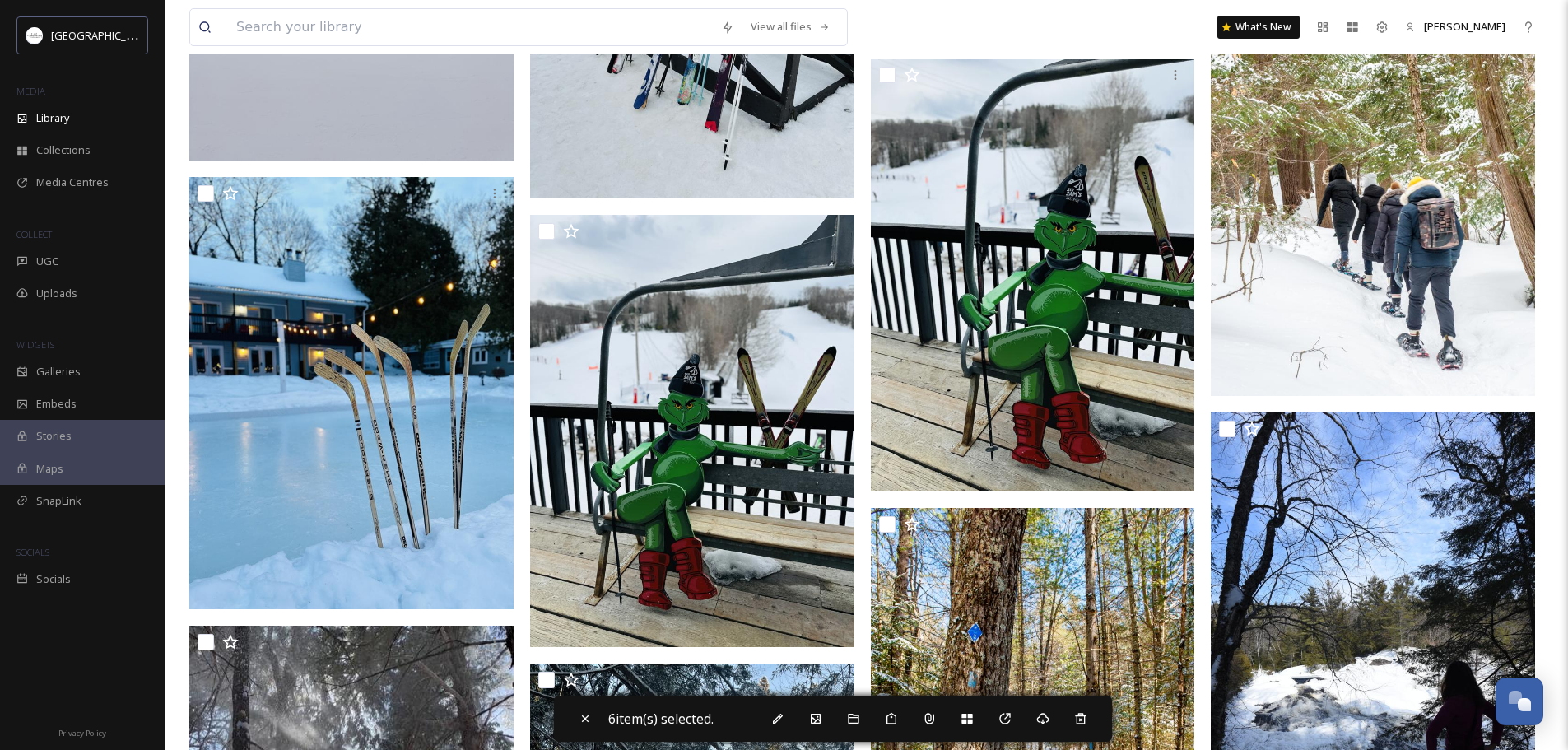
scroll to position [10934, 0]
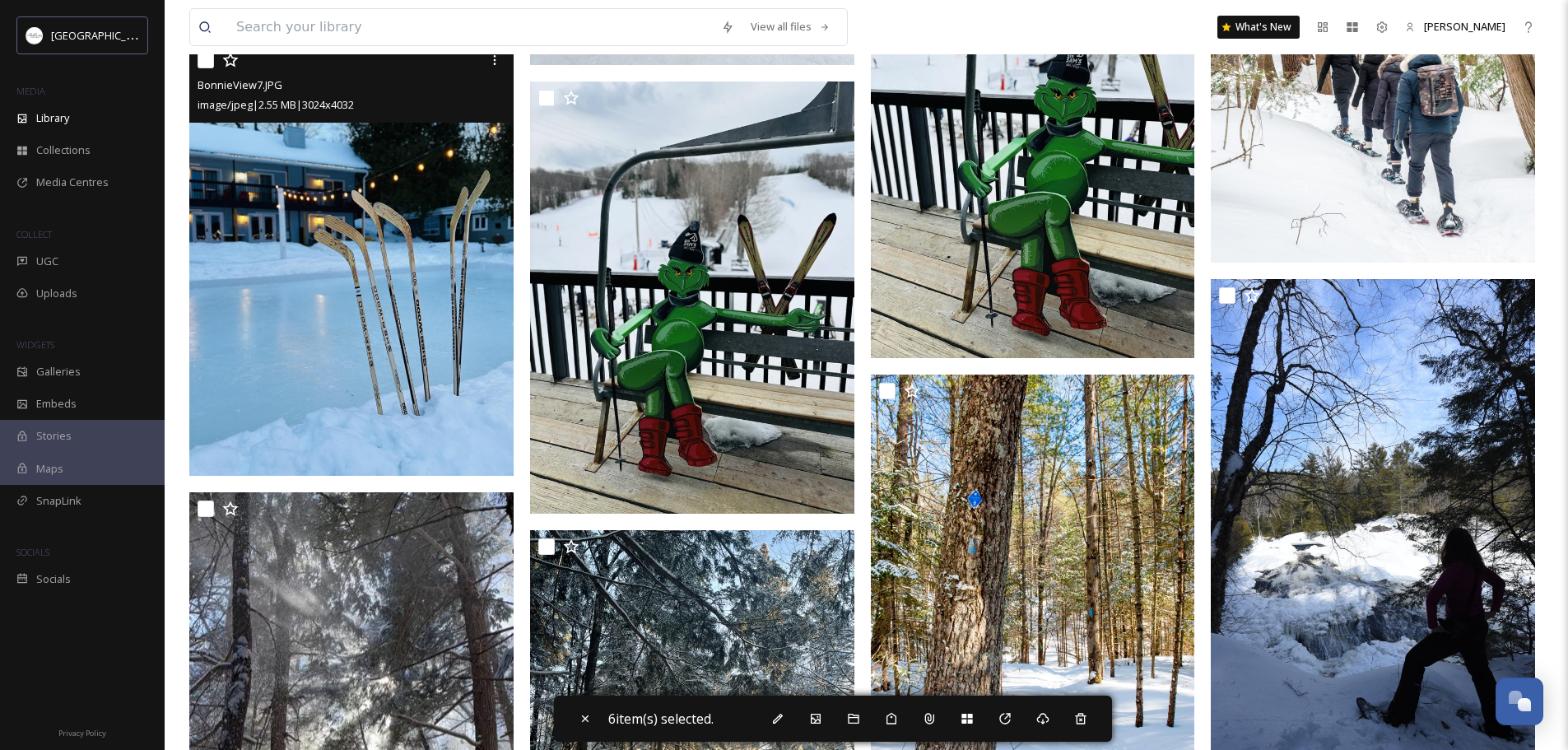
click at [208, 63] on input "checkbox" at bounding box center [206, 60] width 17 height 17
checkbox input "true"
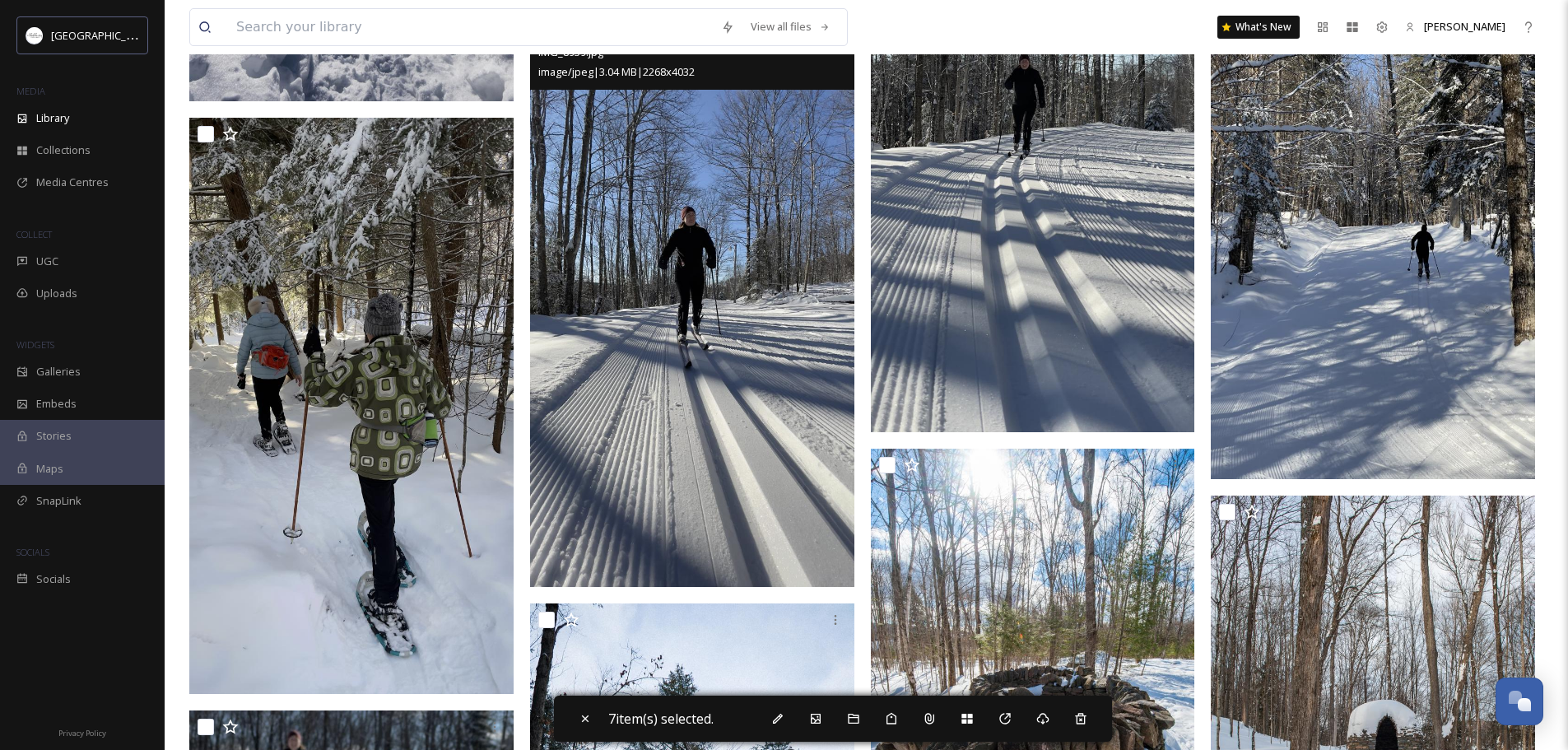
scroll to position [12778, 0]
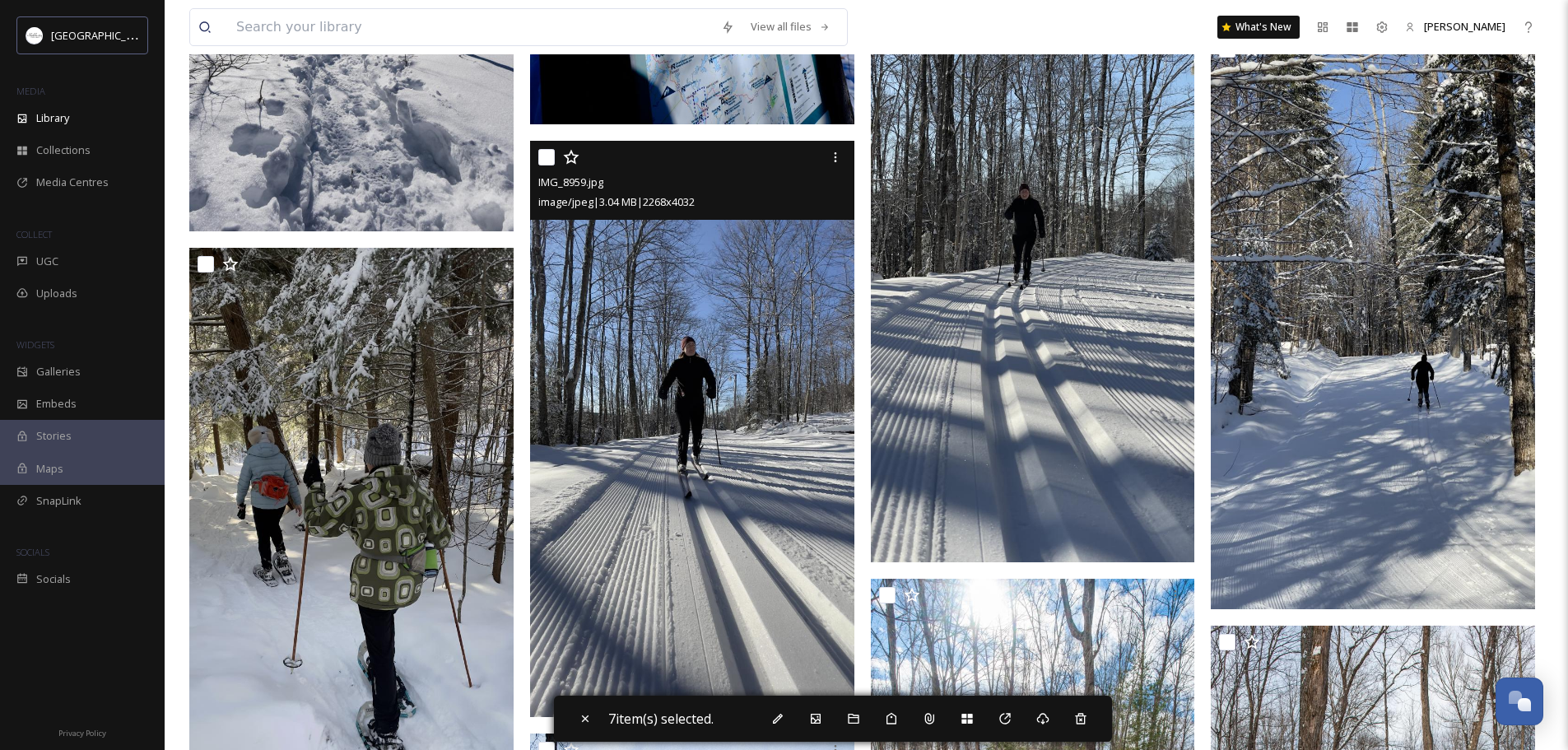
click at [552, 155] on input "checkbox" at bounding box center [546, 157] width 17 height 17
checkbox input "true"
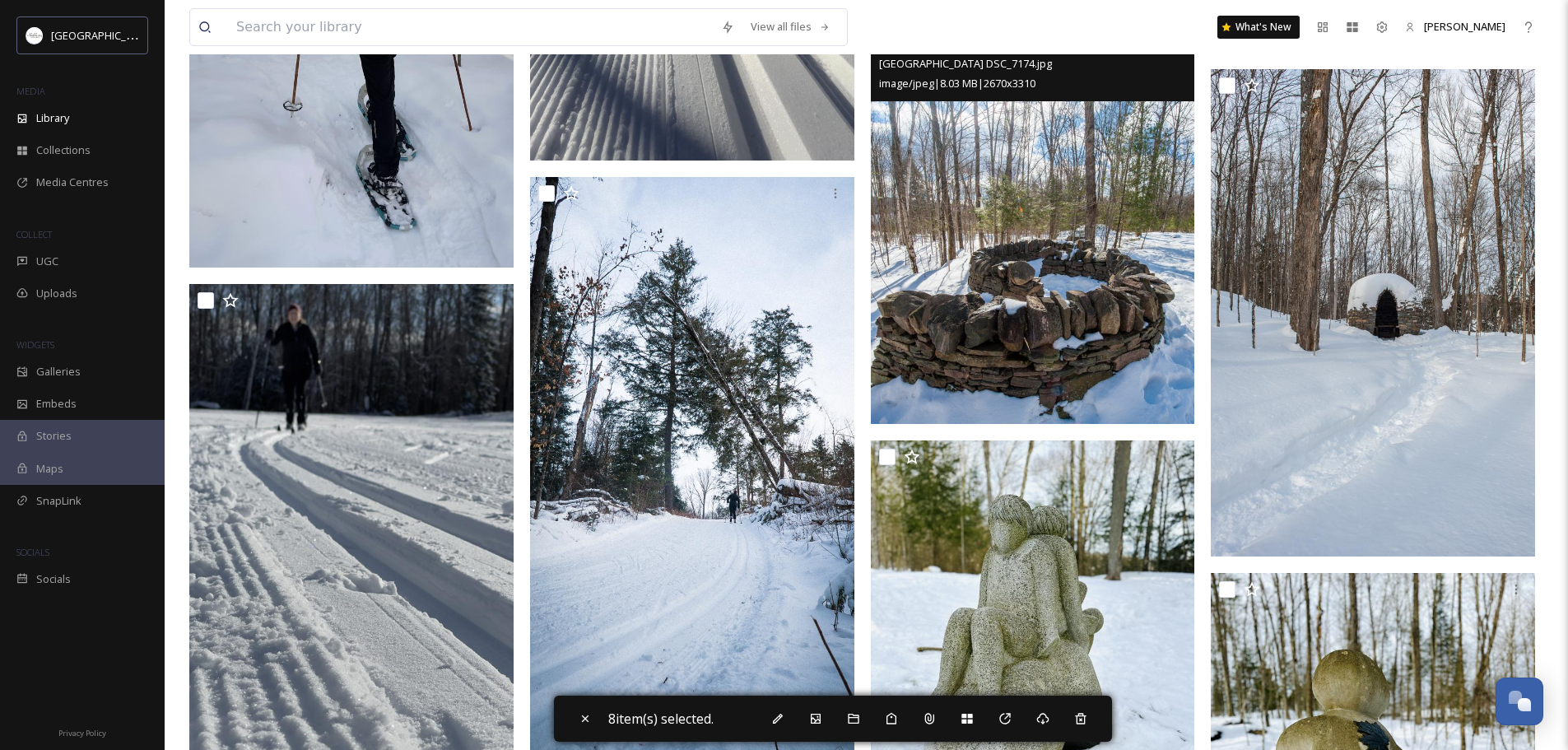
scroll to position [13338, 0]
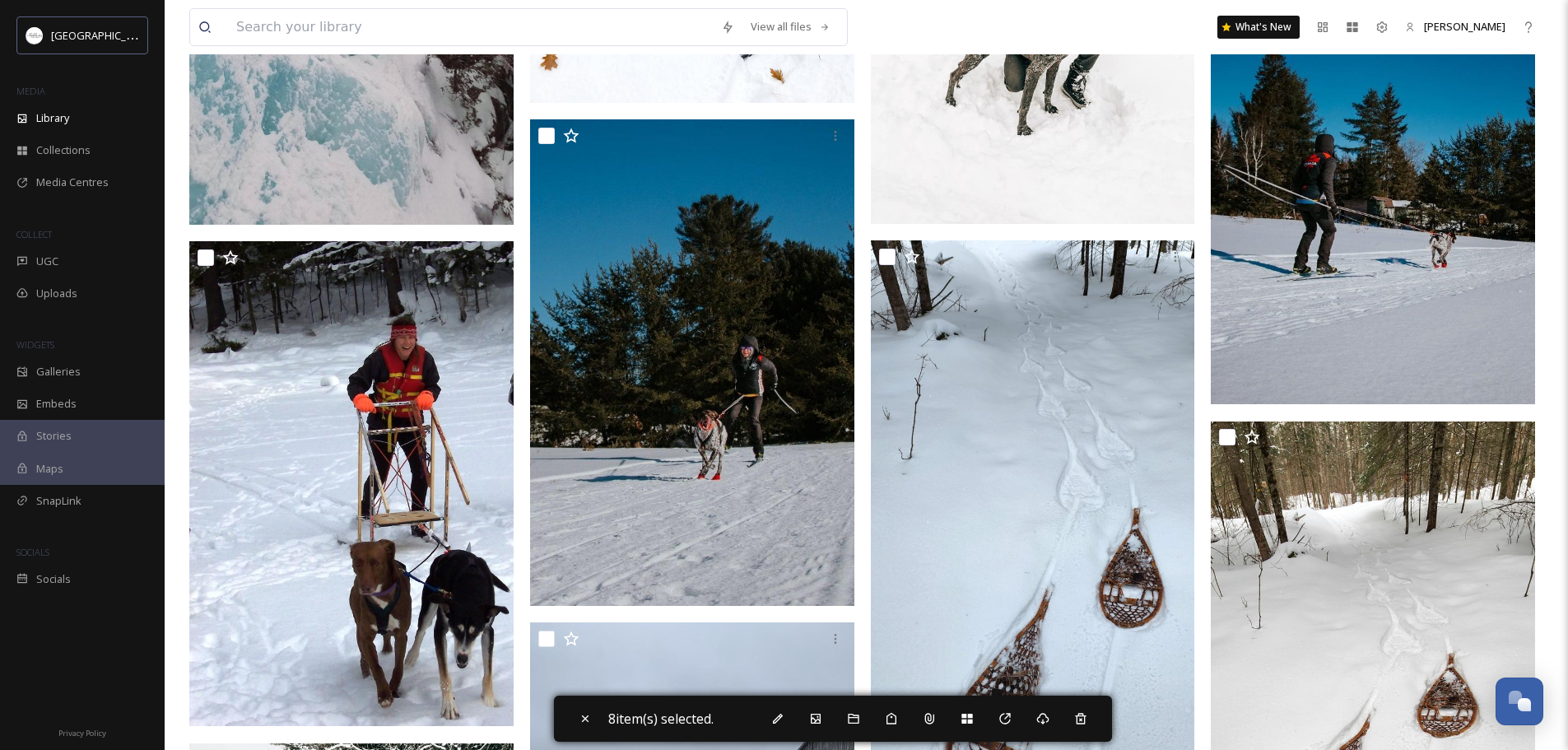
scroll to position [15479, 0]
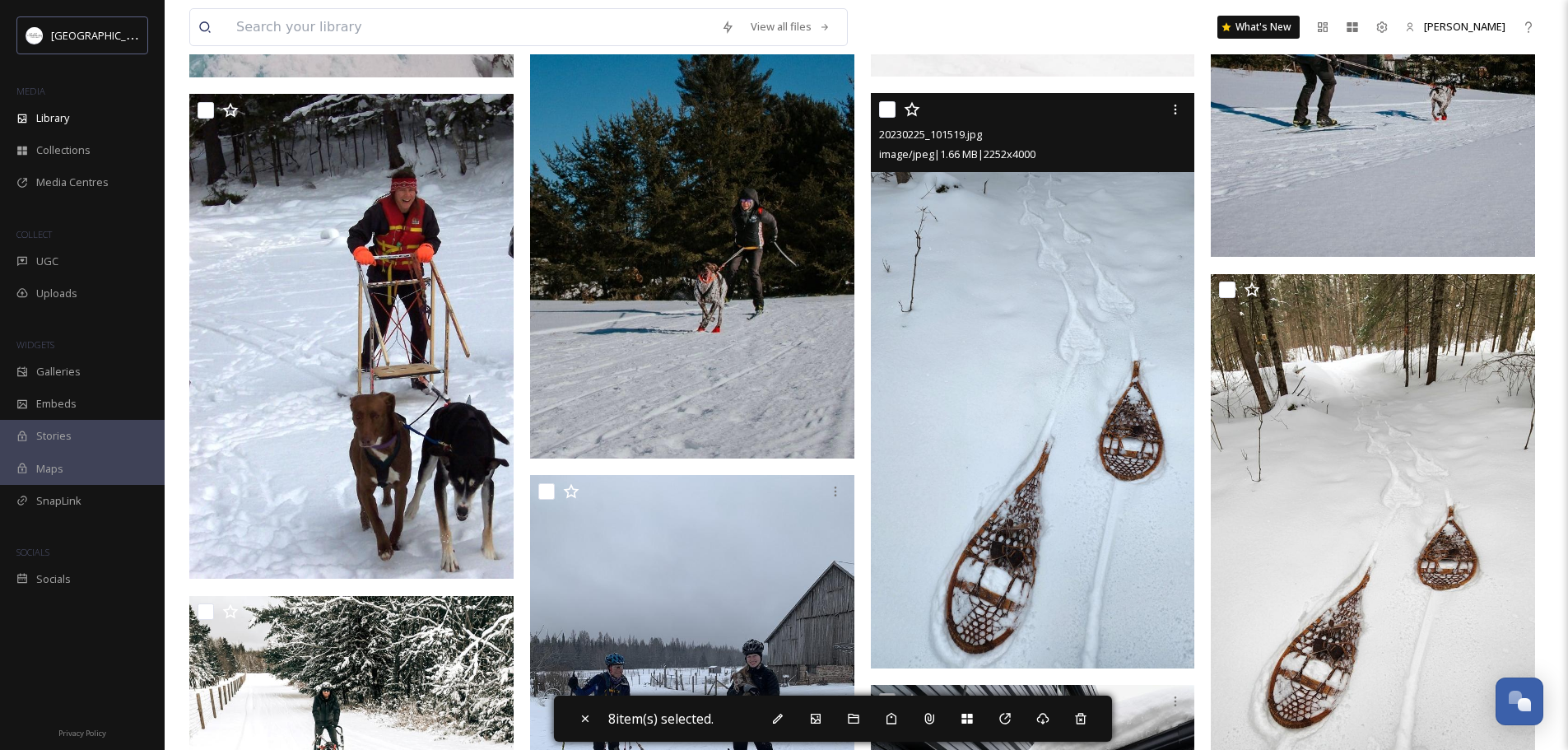
click at [885, 111] on input "checkbox" at bounding box center [887, 109] width 17 height 17
checkbox input "true"
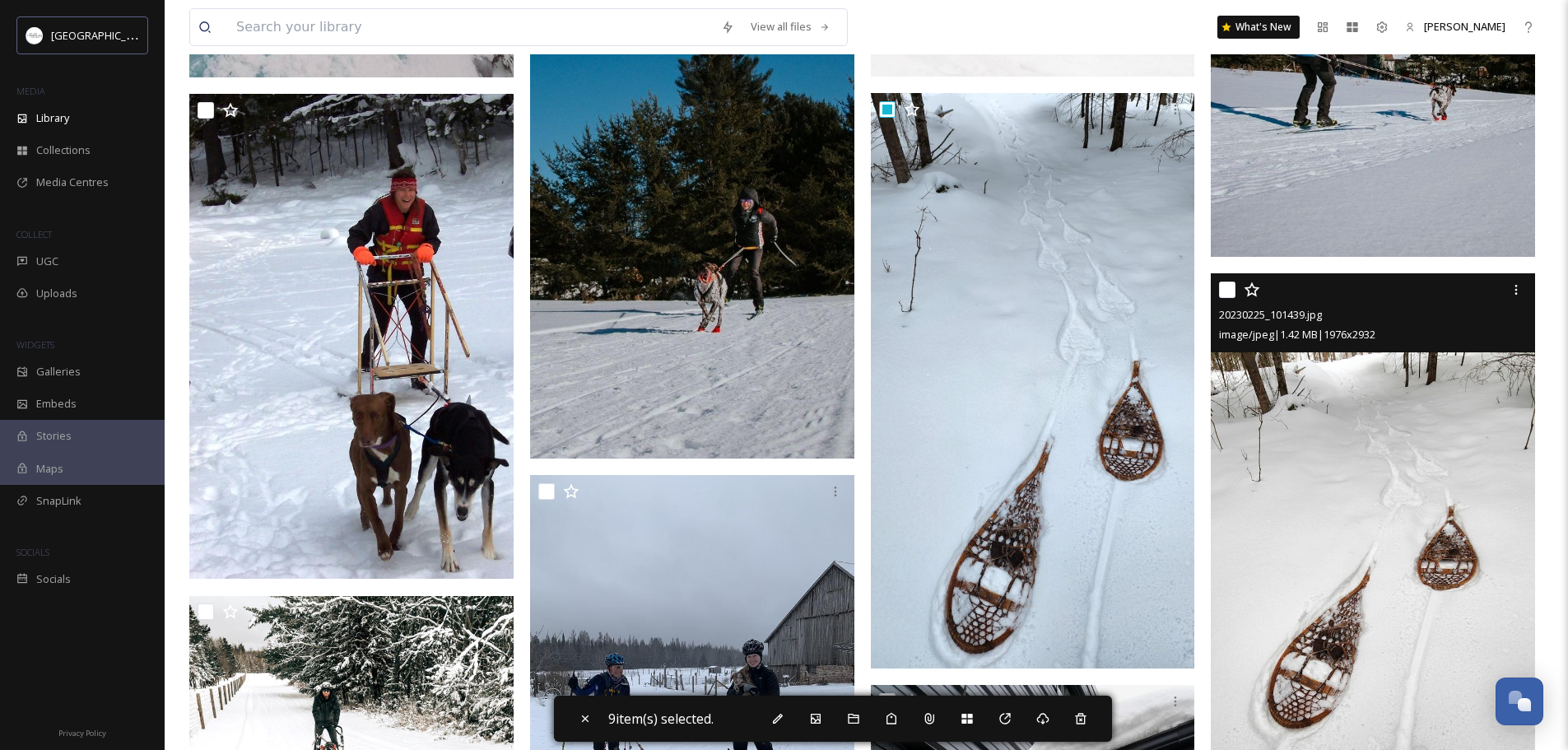
click at [1225, 296] on input "checkbox" at bounding box center [1227, 290] width 17 height 17
checkbox input "true"
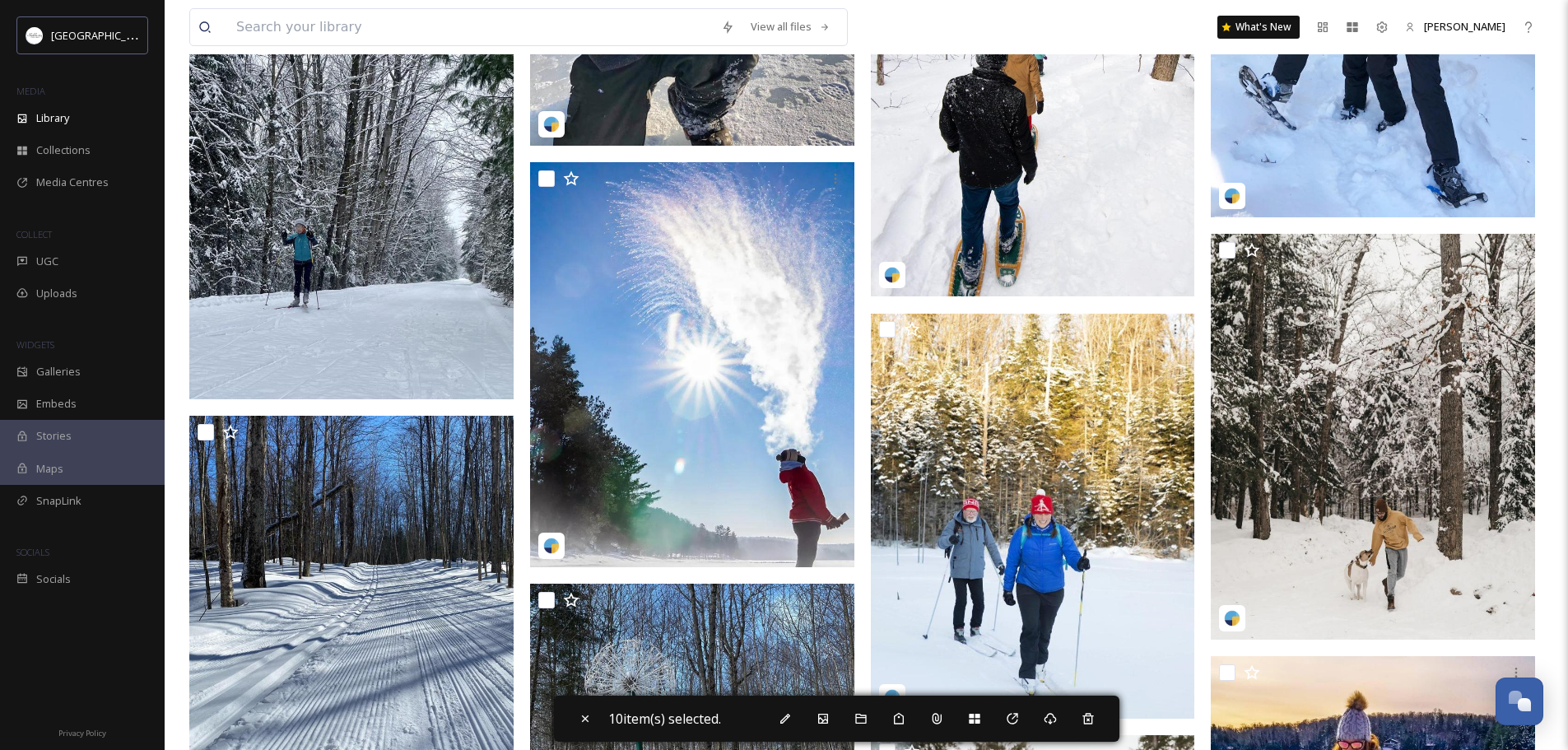
scroll to position [19793, 0]
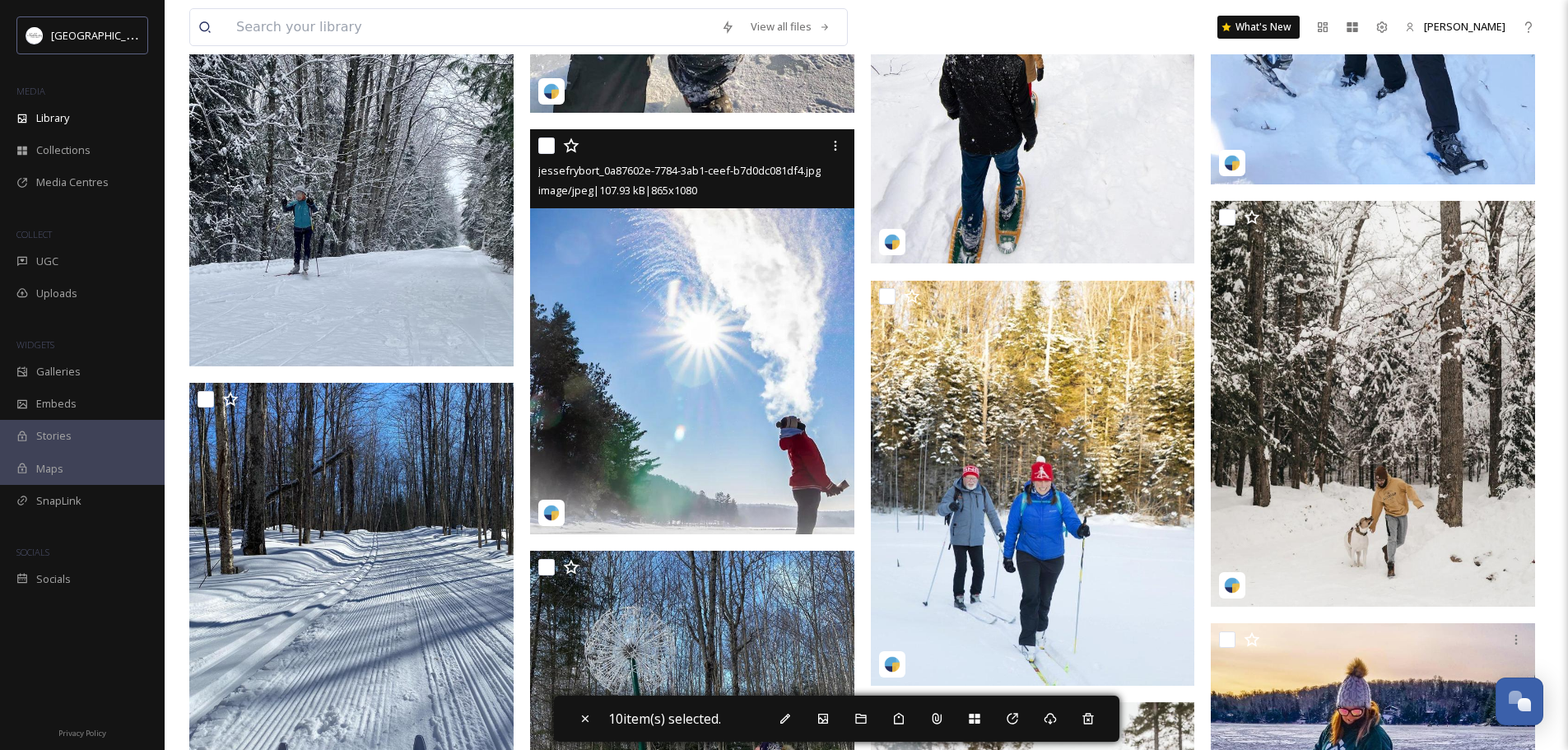
click at [546, 148] on input "checkbox" at bounding box center [546, 146] width 17 height 17
click at [546, 142] on input "checkbox" at bounding box center [546, 146] width 17 height 17
checkbox input "false"
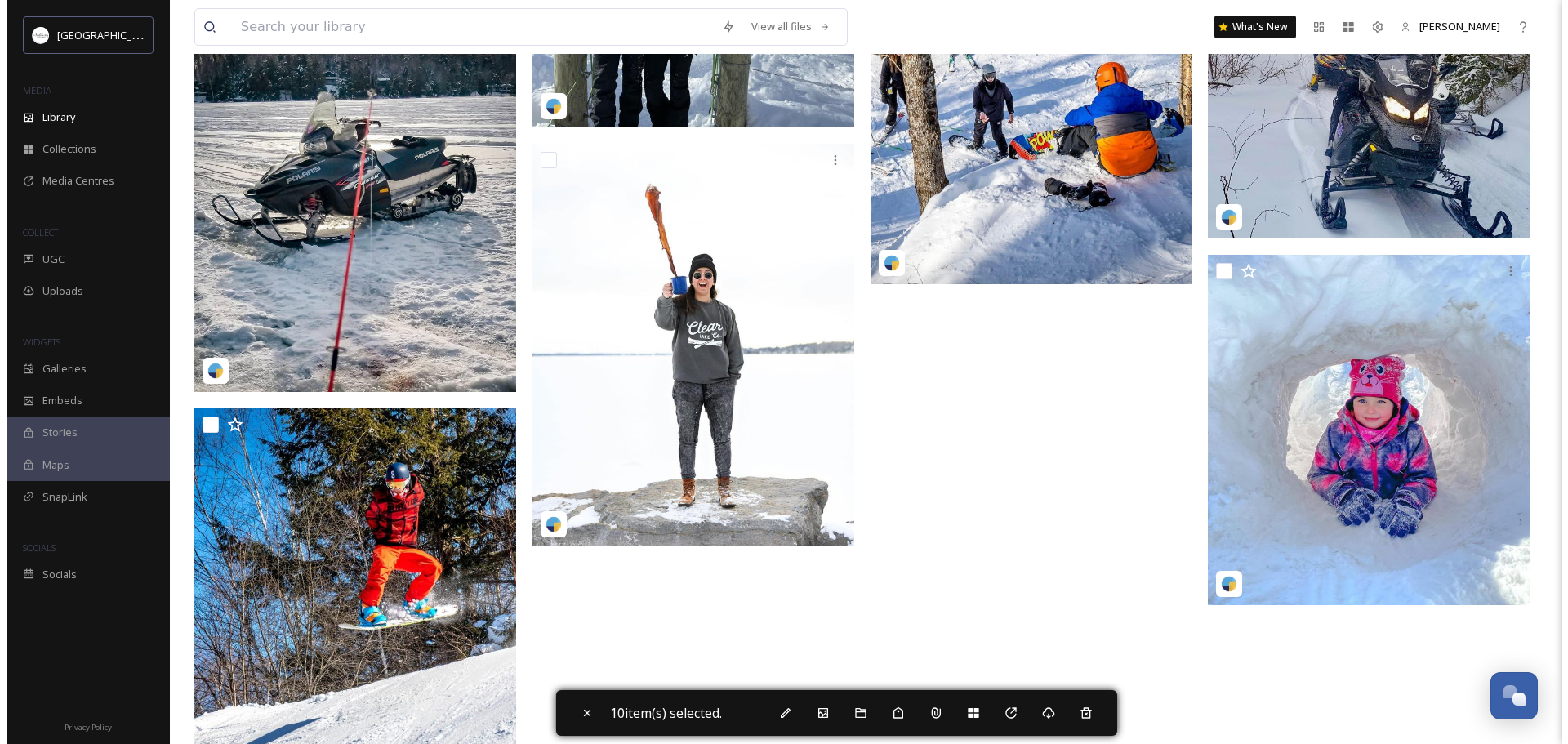
scroll to position [22047, 0]
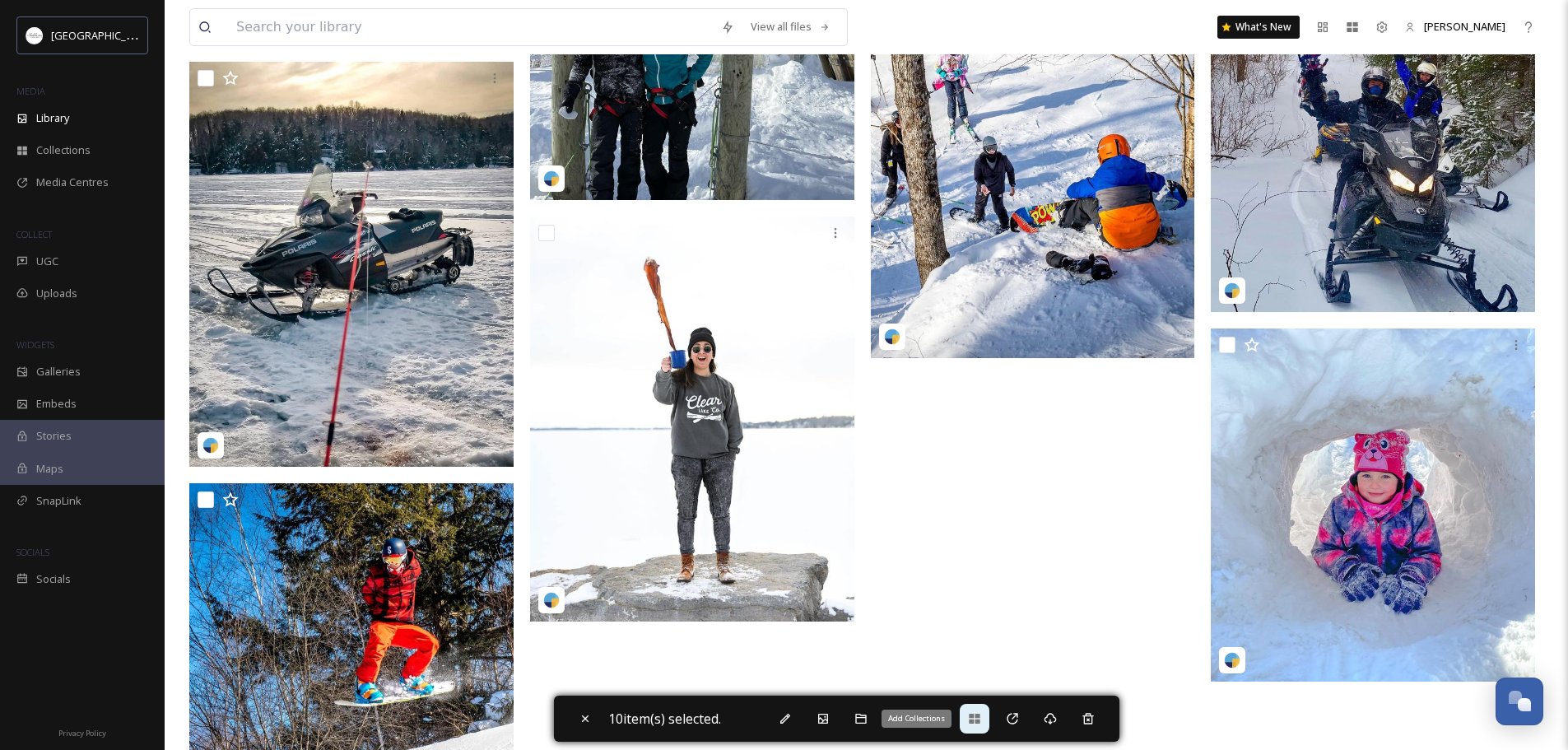
click at [981, 721] on icon at bounding box center [975, 719] width 13 height 13
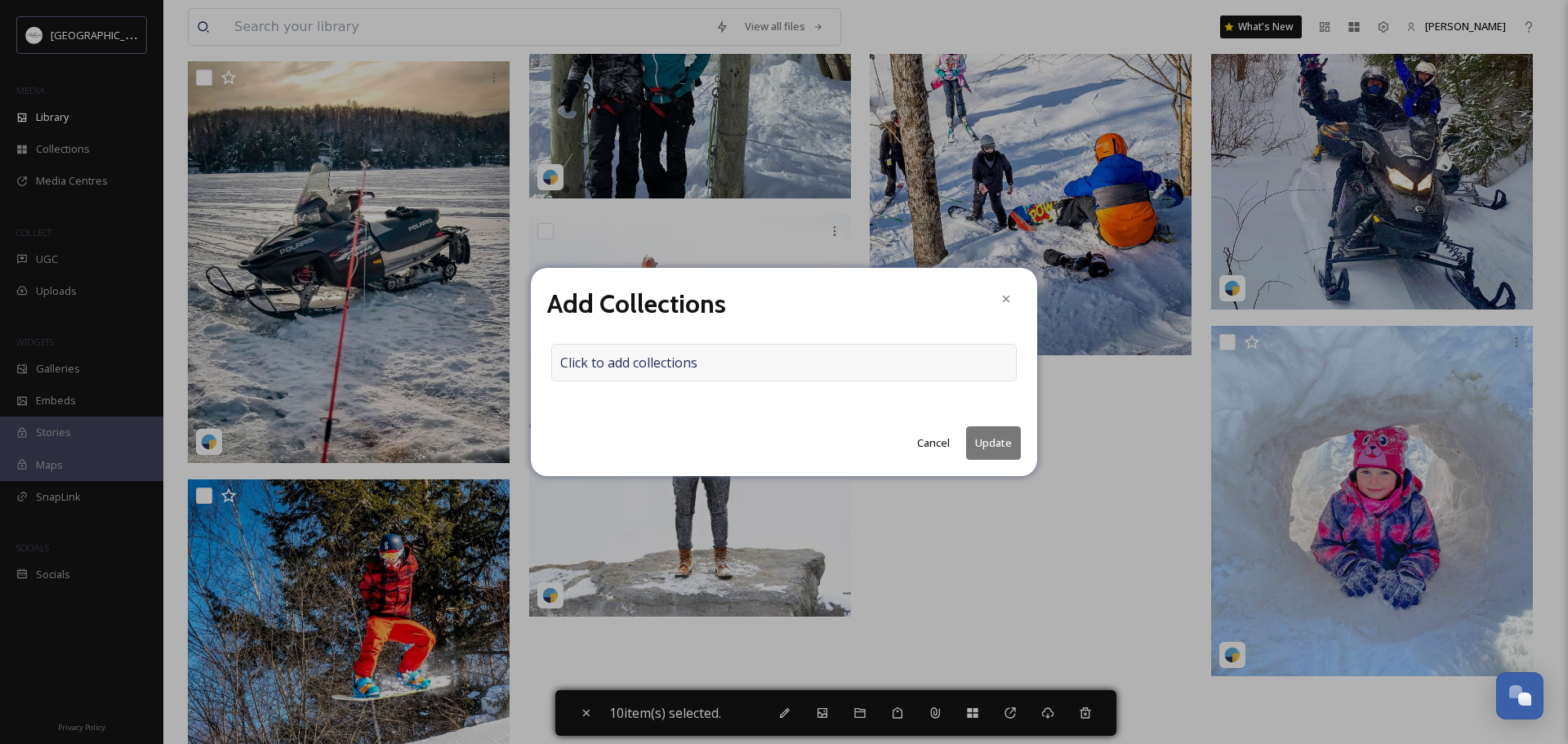
click at [645, 365] on span "Click to add collections" at bounding box center [628, 363] width 137 height 20
click at [645, 365] on input at bounding box center [641, 363] width 180 height 36
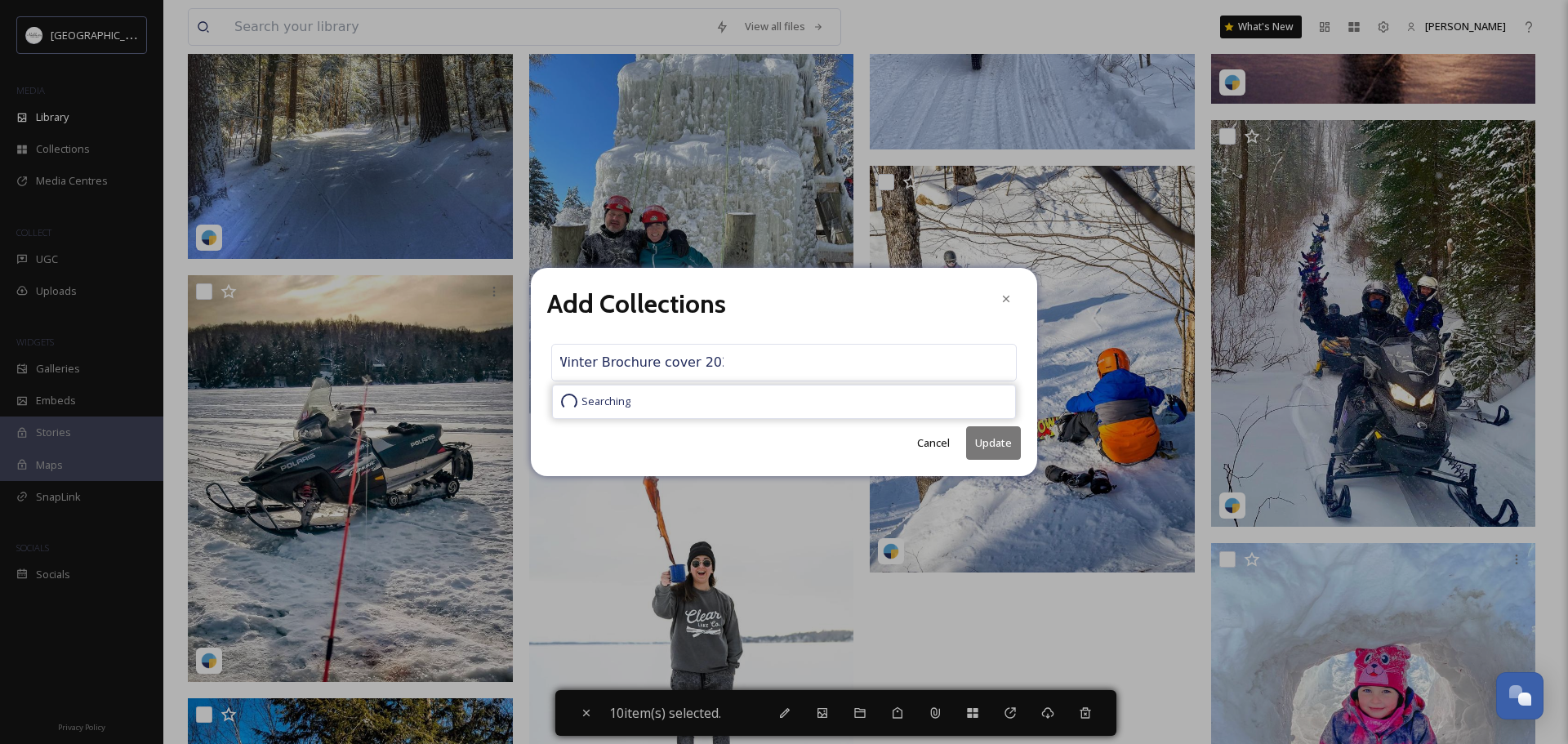
scroll to position [0, 12]
type input "Winter Brochure cover 2025"
click at [651, 403] on span "Create " Winter Brochure cover 2025 "" at bounding box center [651, 401] width 180 height 16
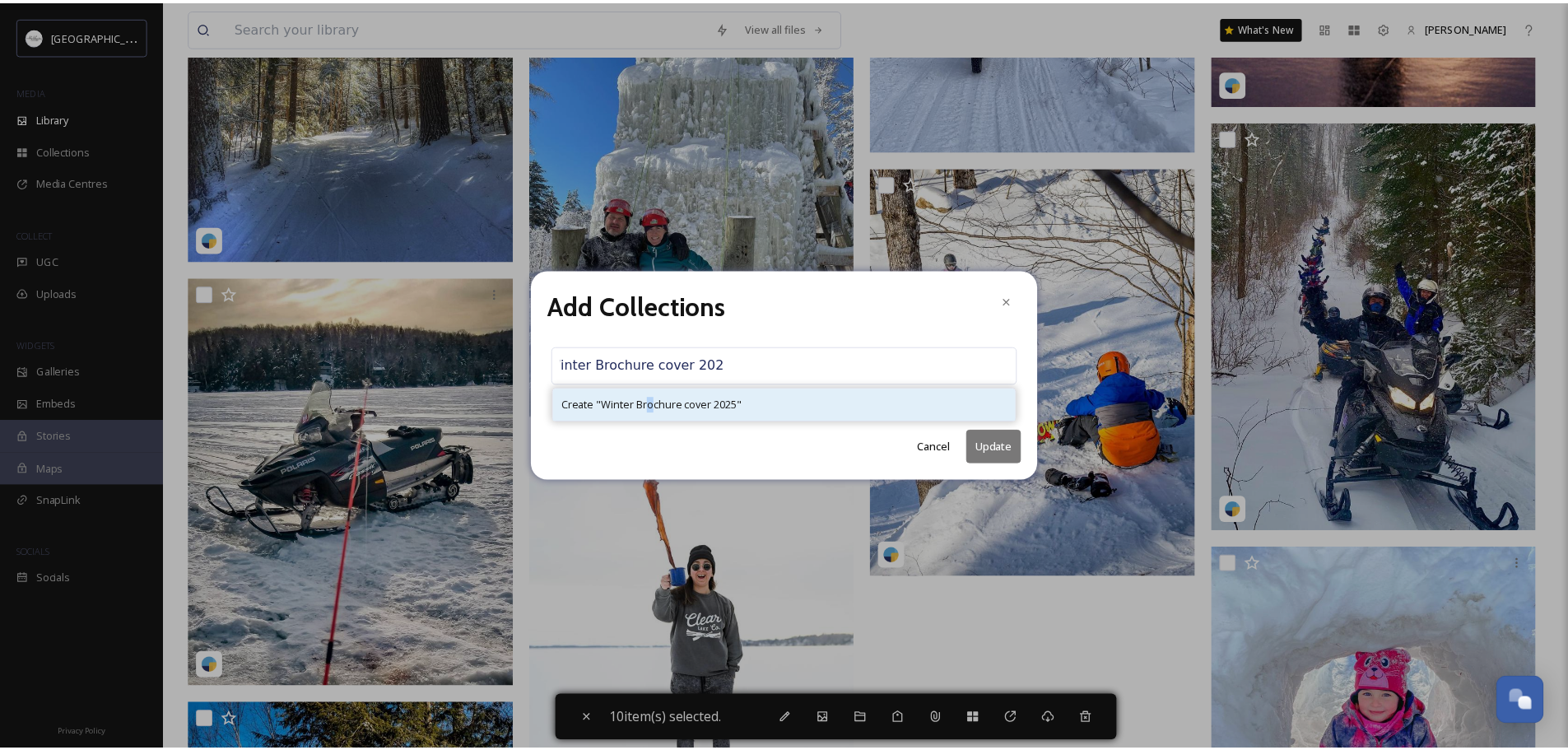
scroll to position [0, 0]
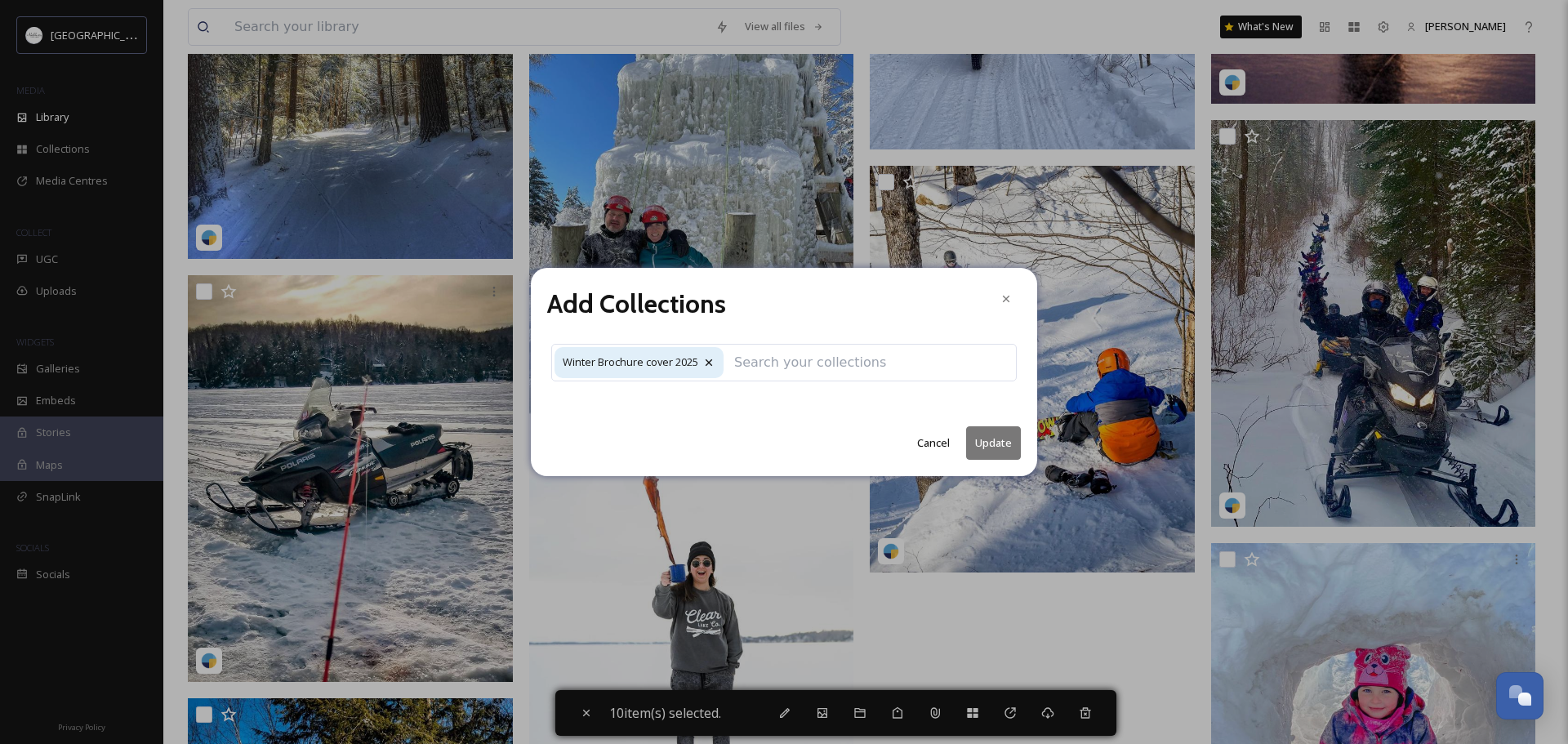
click at [994, 442] on button "Update" at bounding box center [993, 443] width 55 height 34
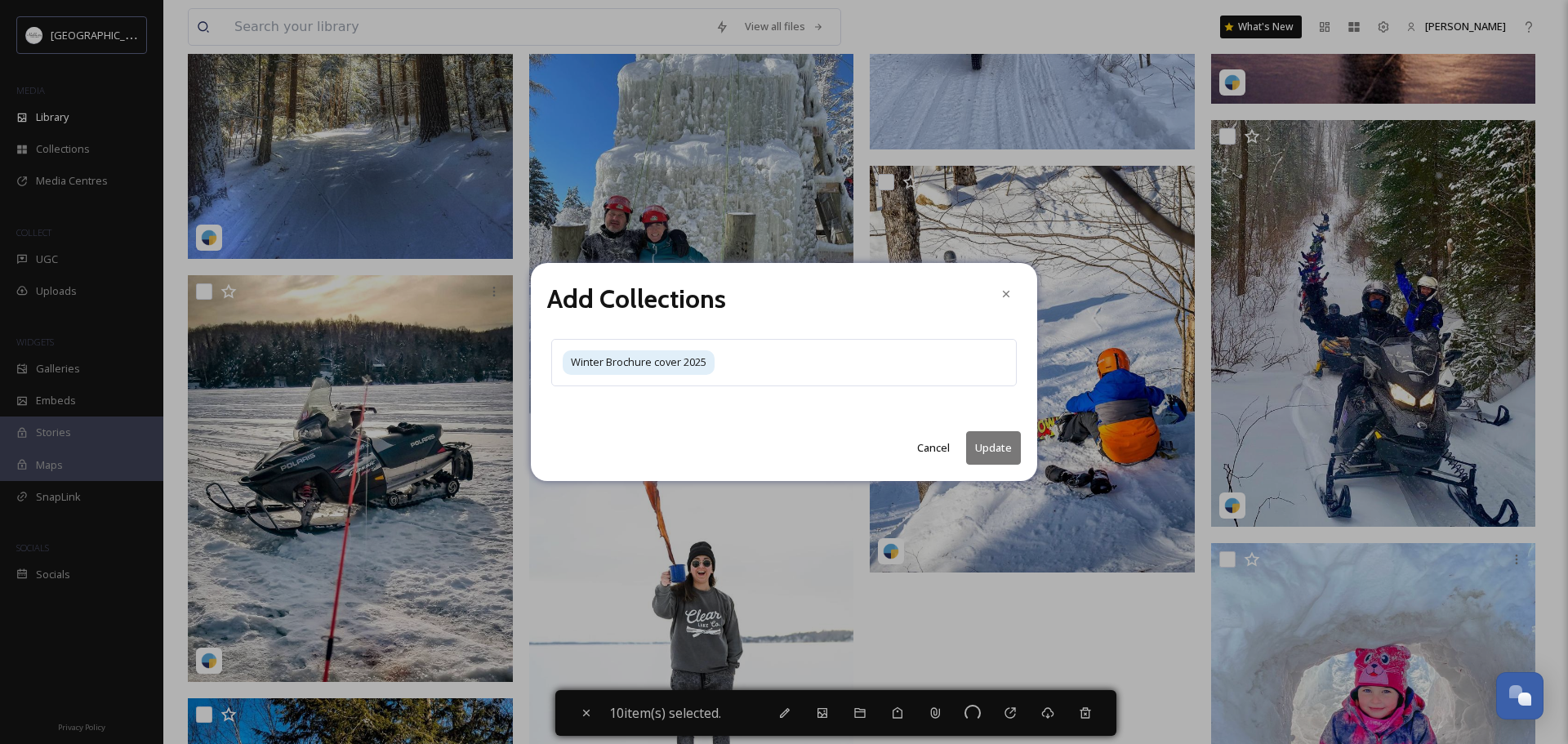
checkbox input "false"
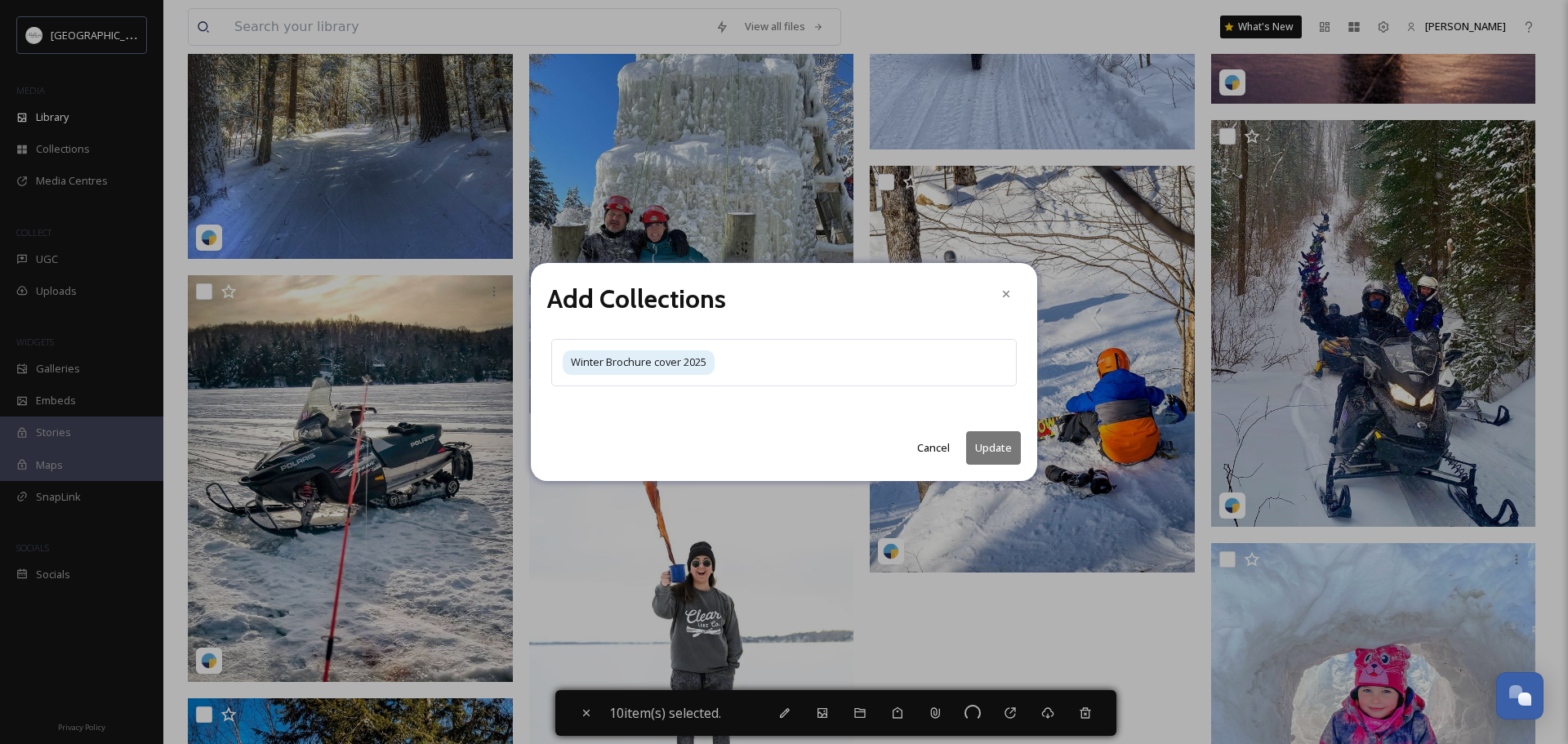
checkbox input "false"
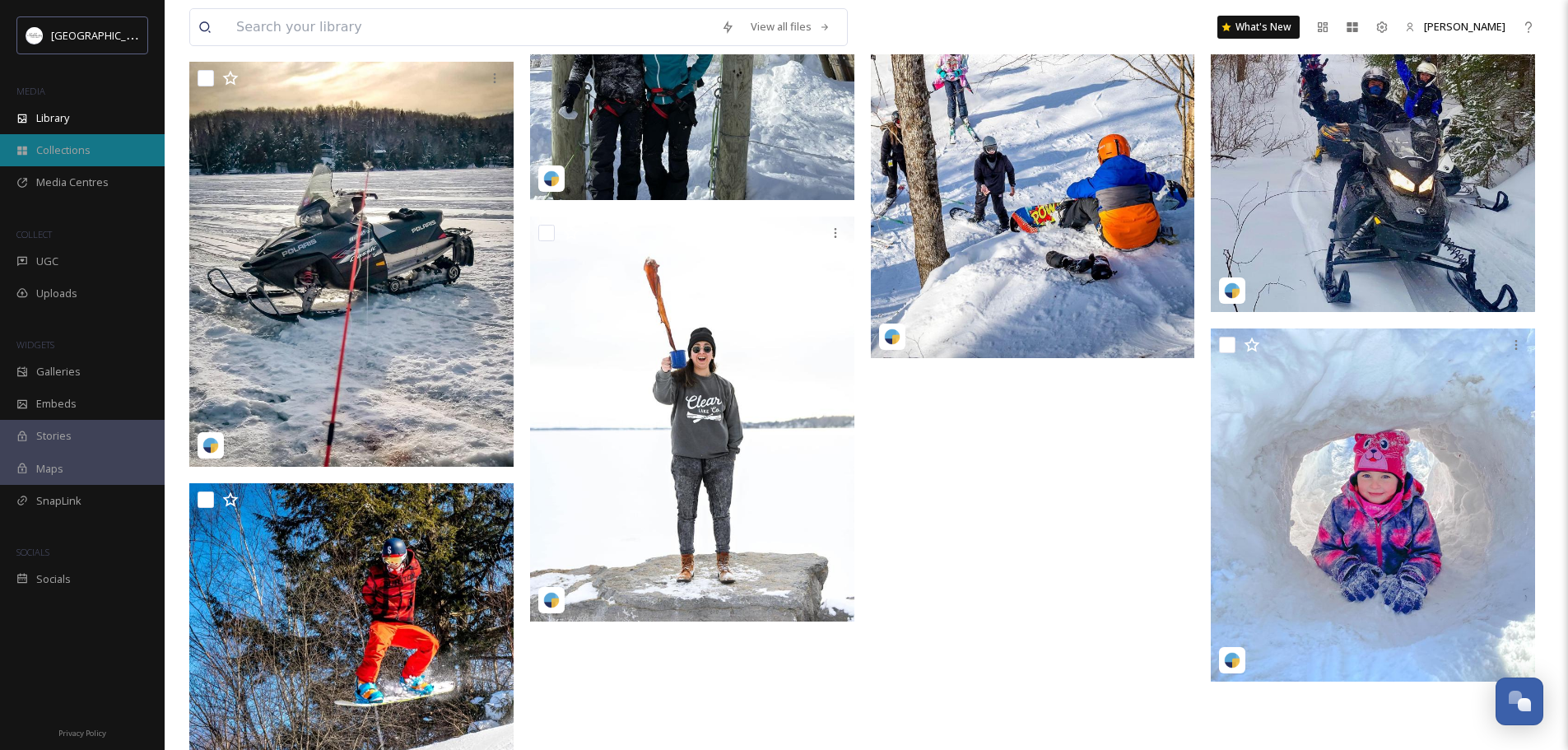
click at [73, 148] on span "Collections" at bounding box center [64, 150] width 55 height 16
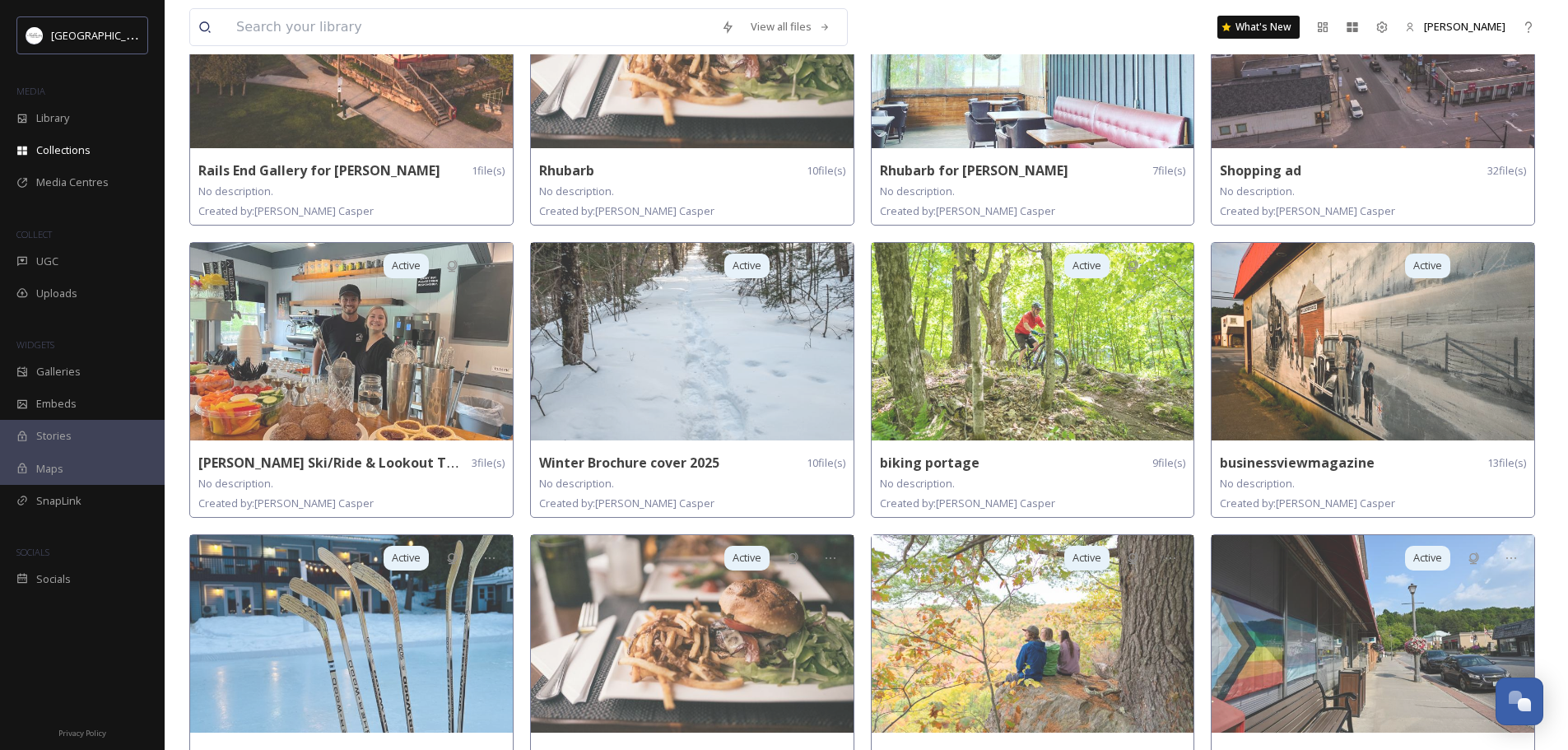
scroll to position [533, 0]
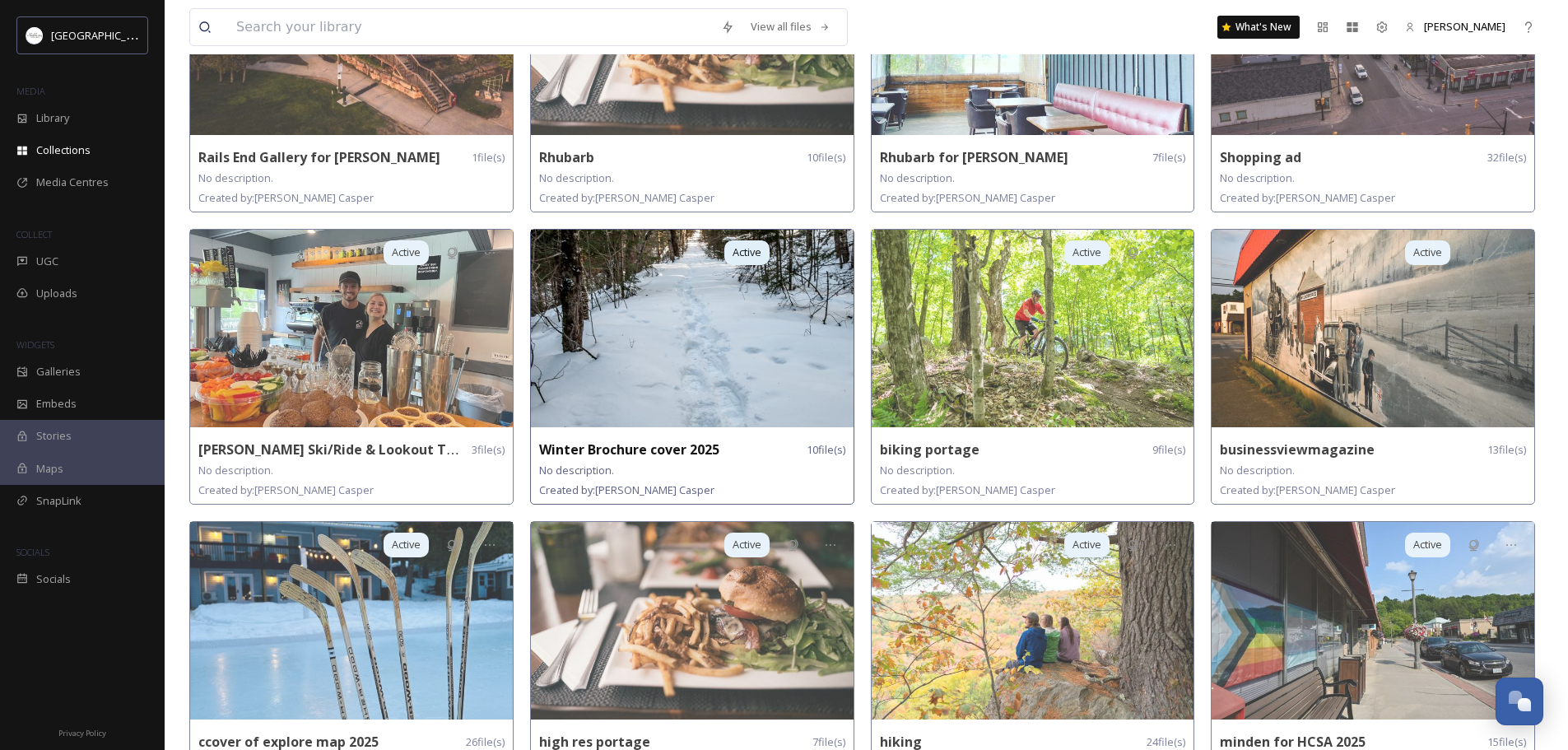
click at [635, 360] on img at bounding box center [692, 328] width 322 height 198
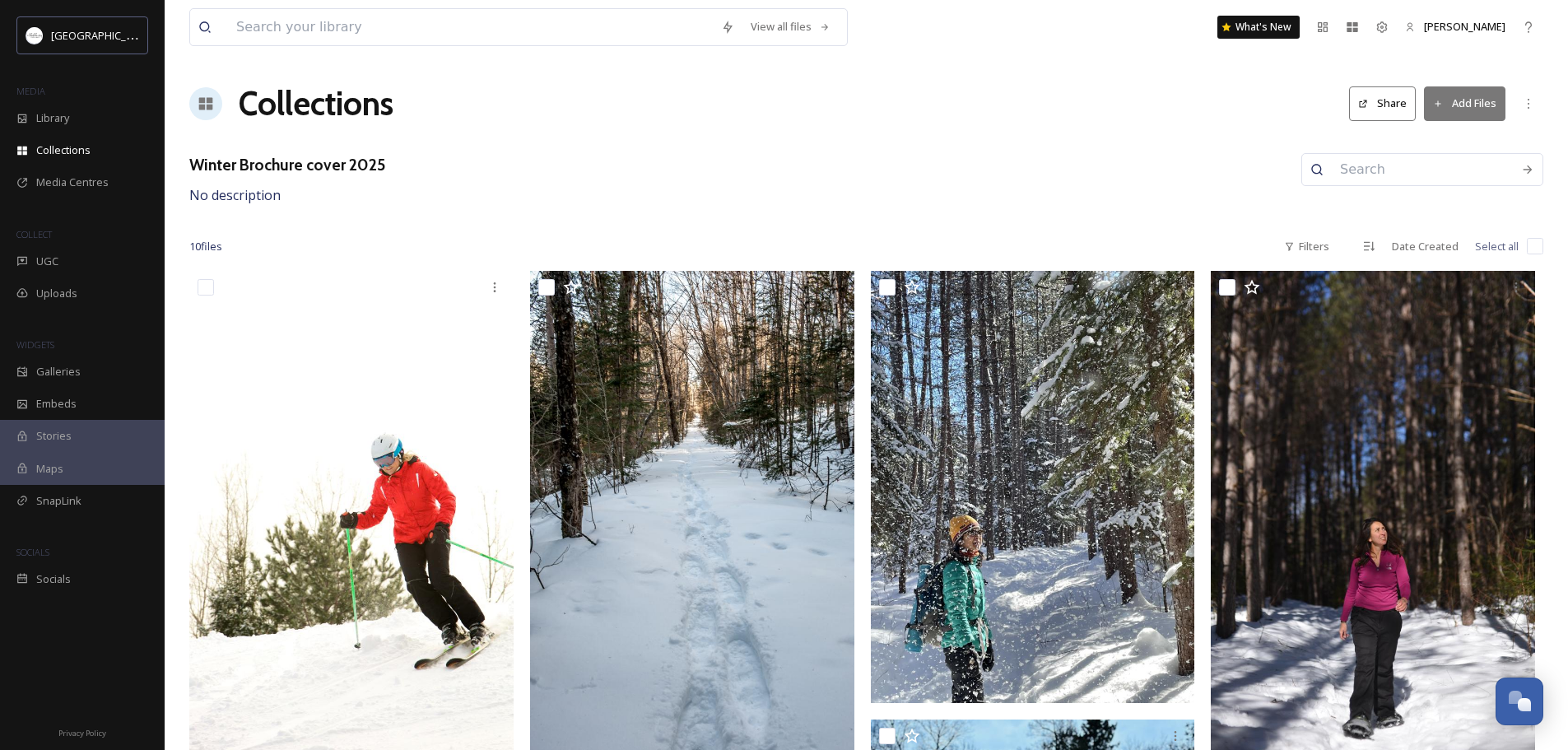
click at [1389, 104] on button "Share" at bounding box center [1382, 103] width 67 height 34
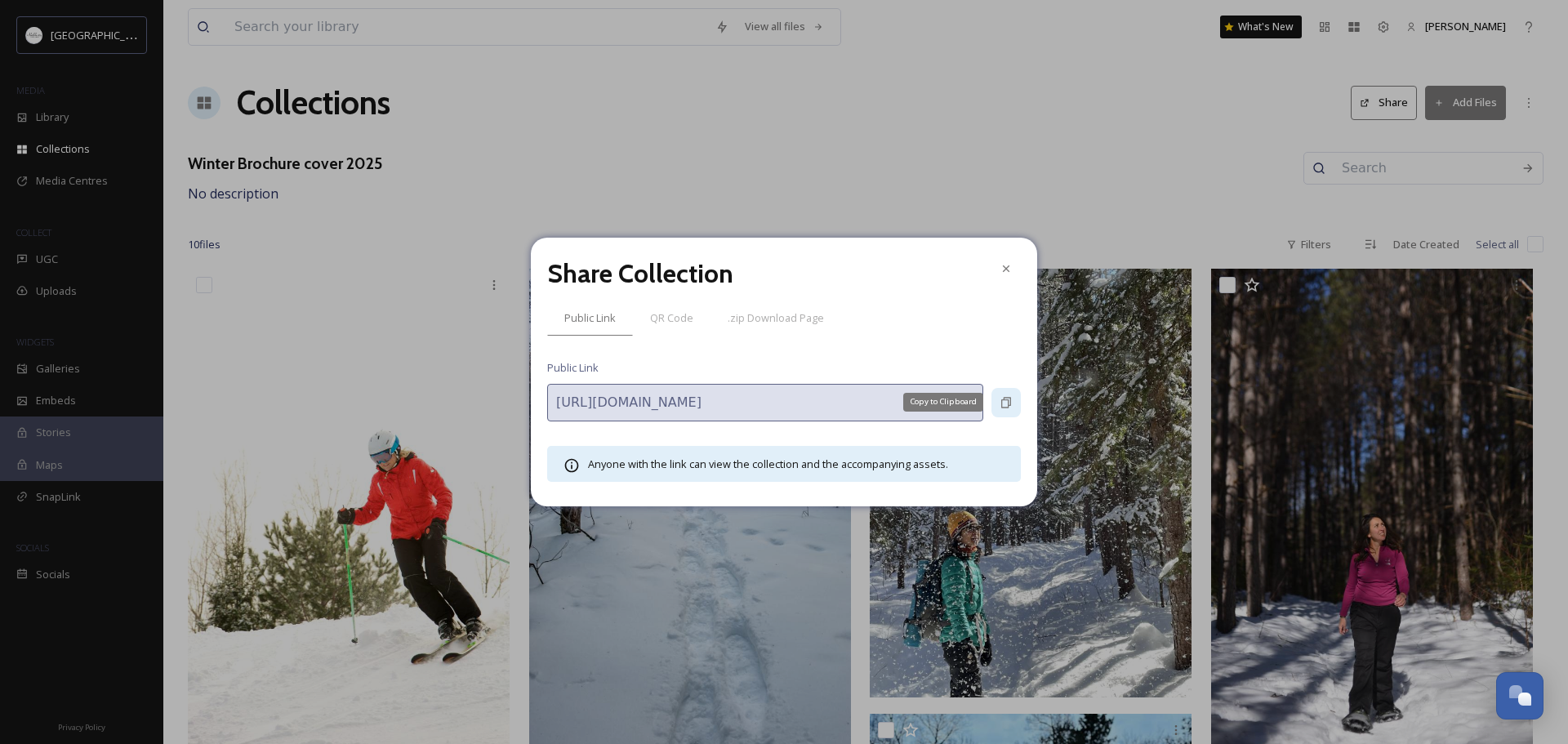
click at [1006, 401] on icon at bounding box center [1006, 403] width 13 height 13
